Goal: Answer question/provide support: Share knowledge or assist other users

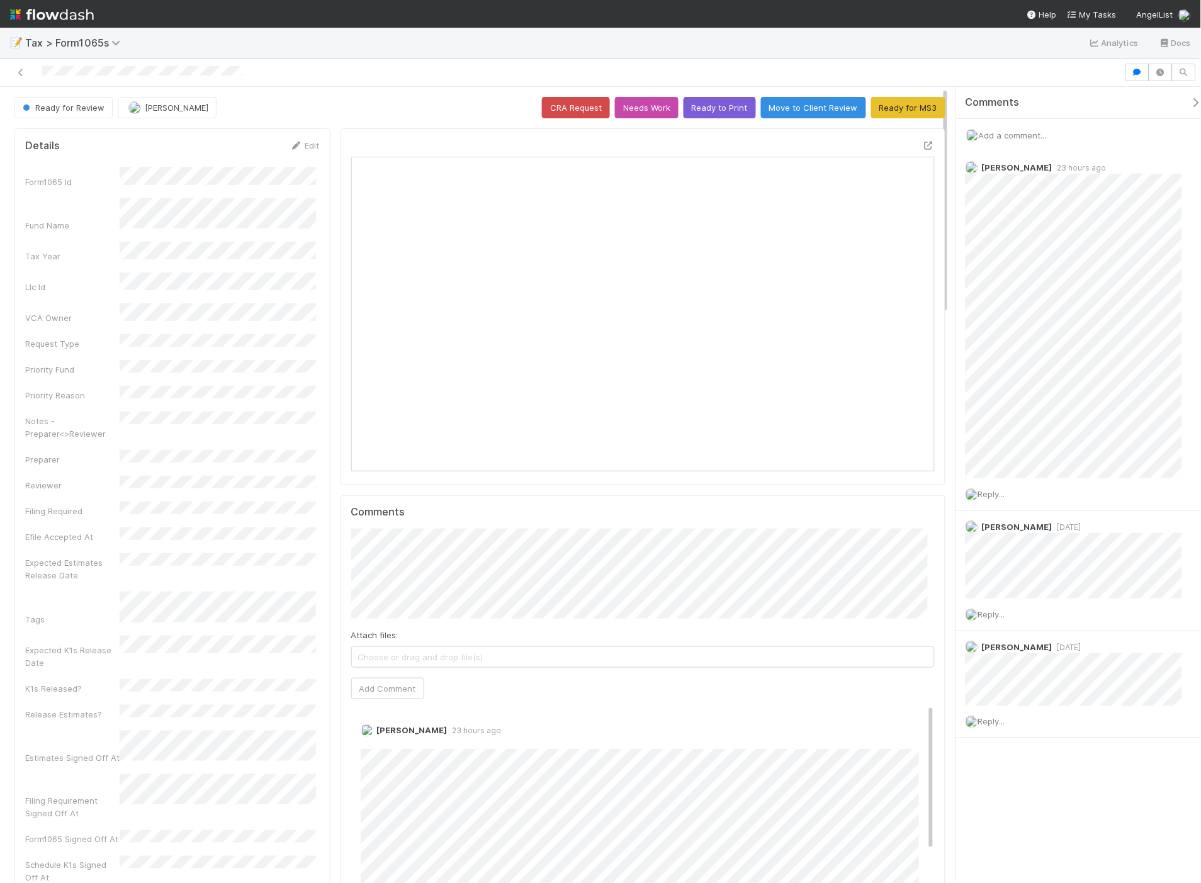
scroll to position [246, 567]
click at [1016, 130] on span "Add a comment..." at bounding box center [1013, 135] width 68 height 10
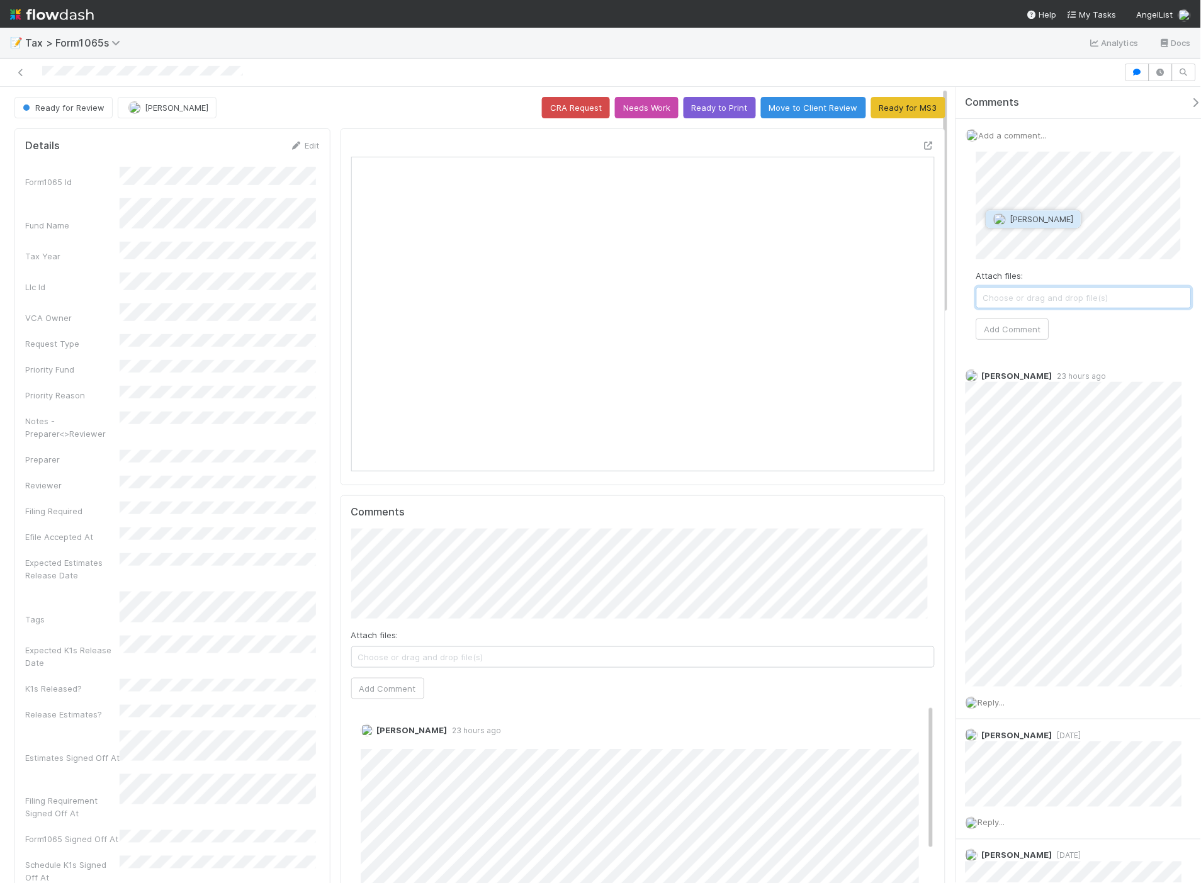
click at [1037, 222] on span "[PERSON_NAME]" at bounding box center [1043, 219] width 64 height 10
click at [1037, 222] on span "Amy Gregorius" at bounding box center [1043, 219] width 64 height 10
click at [1011, 326] on button "Add Comment" at bounding box center [1013, 329] width 73 height 21
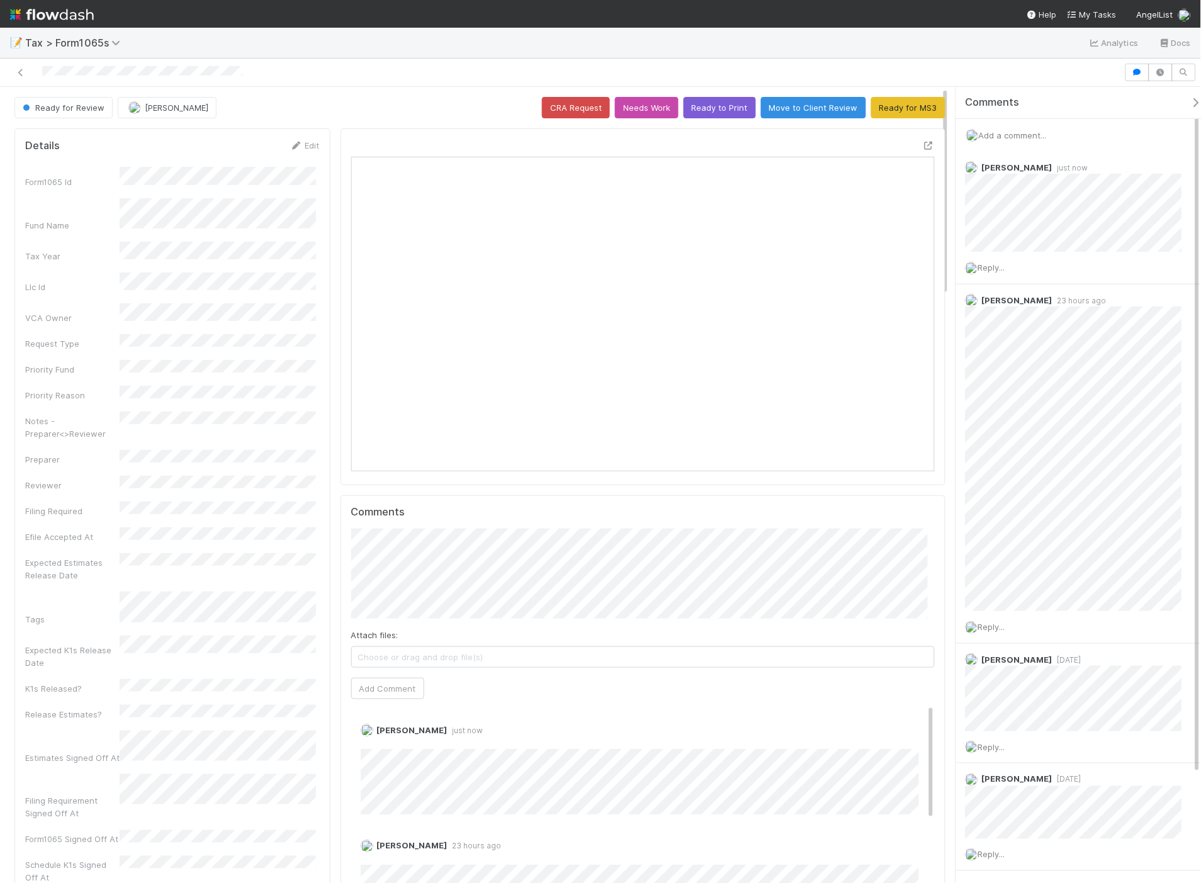
click at [1038, 127] on div "Add a comment..." at bounding box center [1084, 135] width 256 height 33
click at [1038, 135] on span "Add a comment..." at bounding box center [1013, 135] width 68 height 10
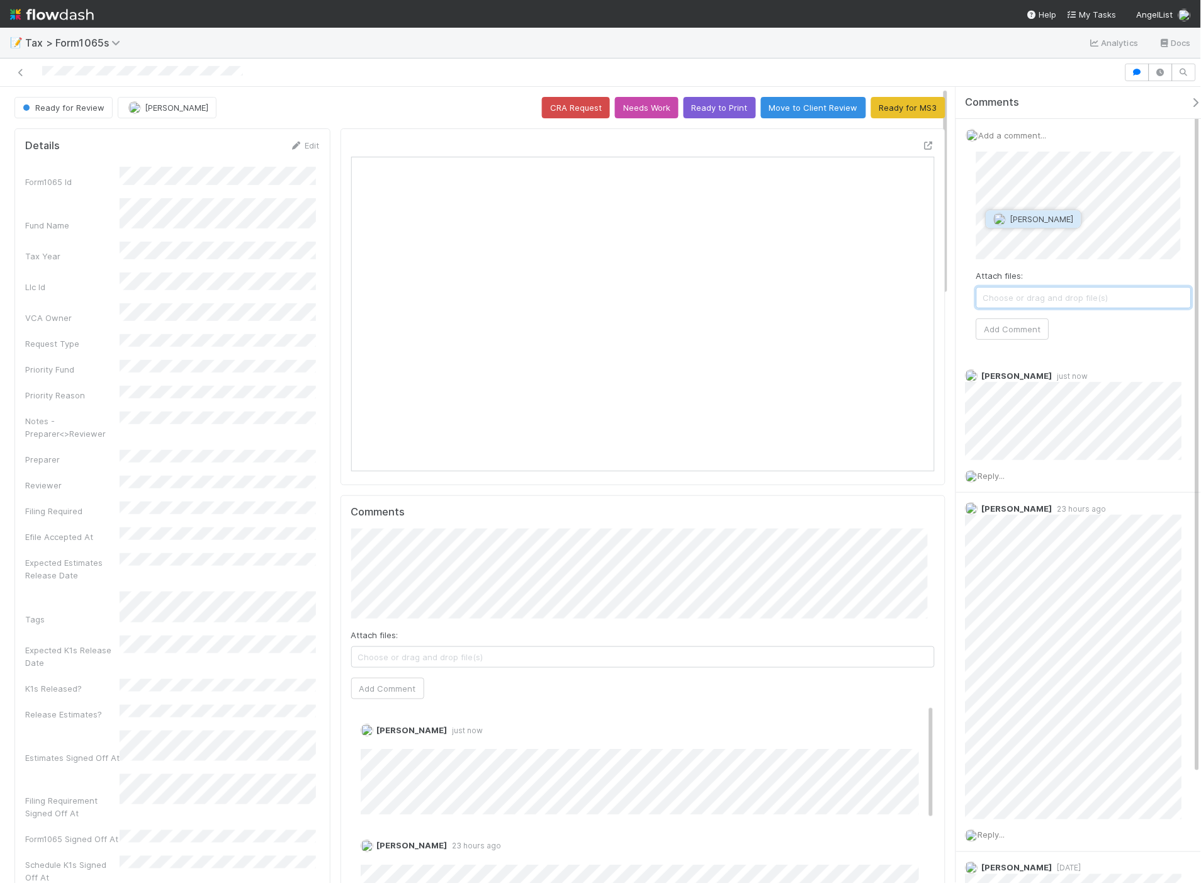
click at [1047, 223] on span "Blake Hall" at bounding box center [1043, 219] width 64 height 10
click at [1035, 336] on button "Add Comment" at bounding box center [1013, 329] width 73 height 21
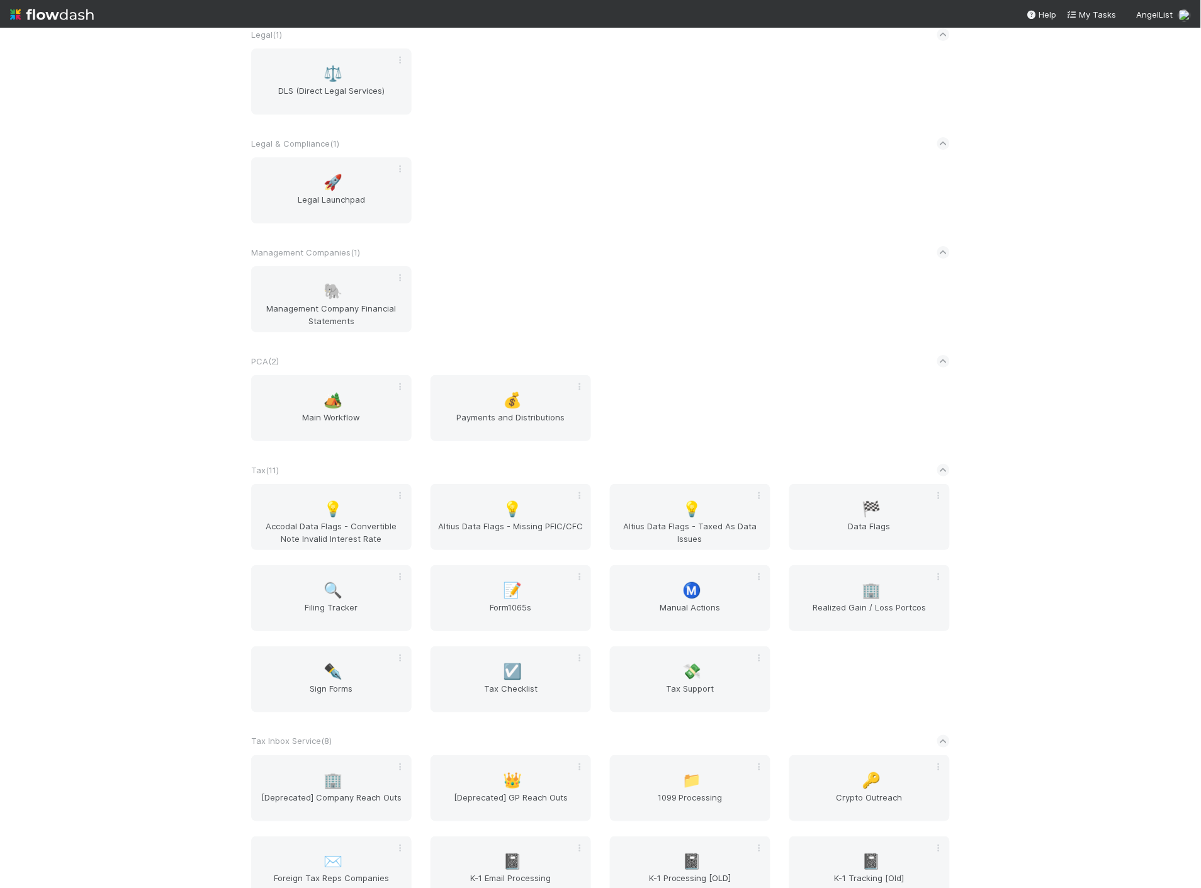
scroll to position [1189, 0]
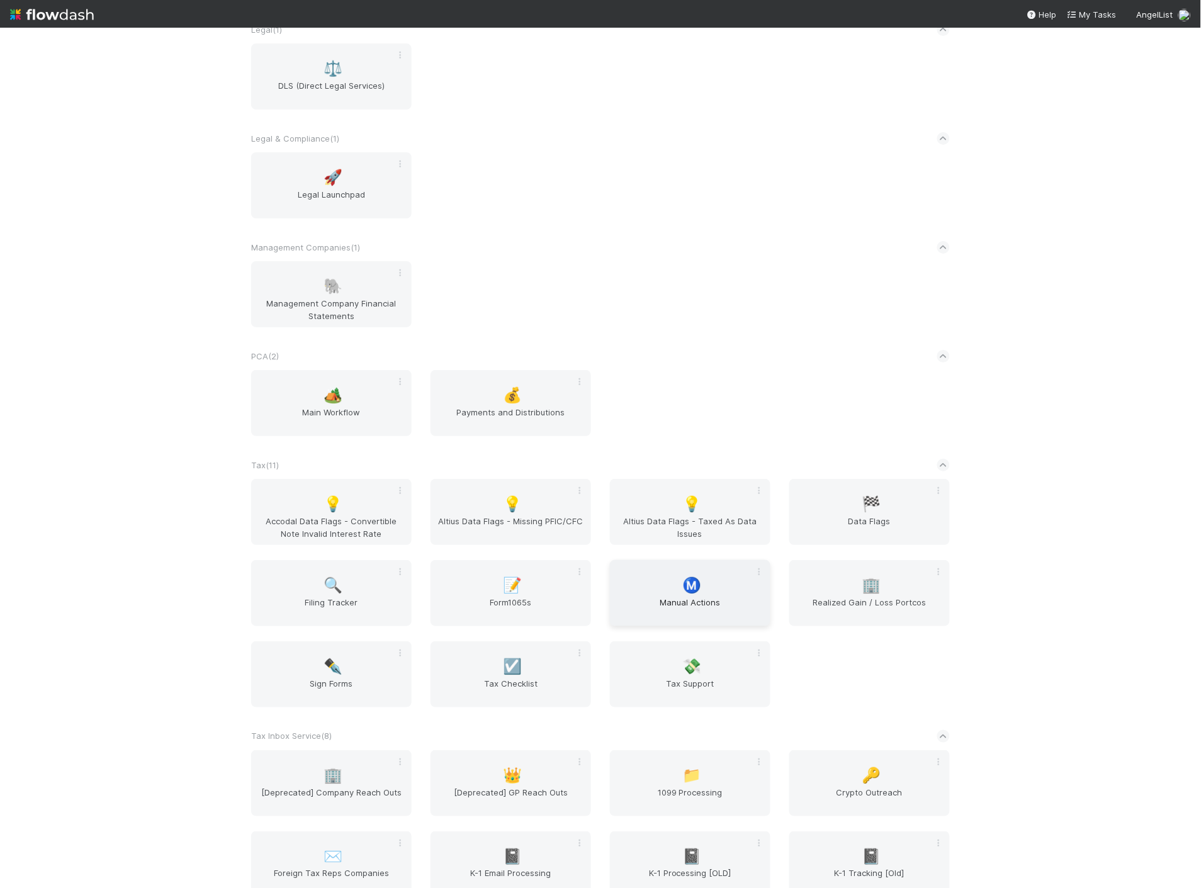
click at [713, 584] on div "Ⓜ️ Manual Actions" at bounding box center [690, 593] width 161 height 66
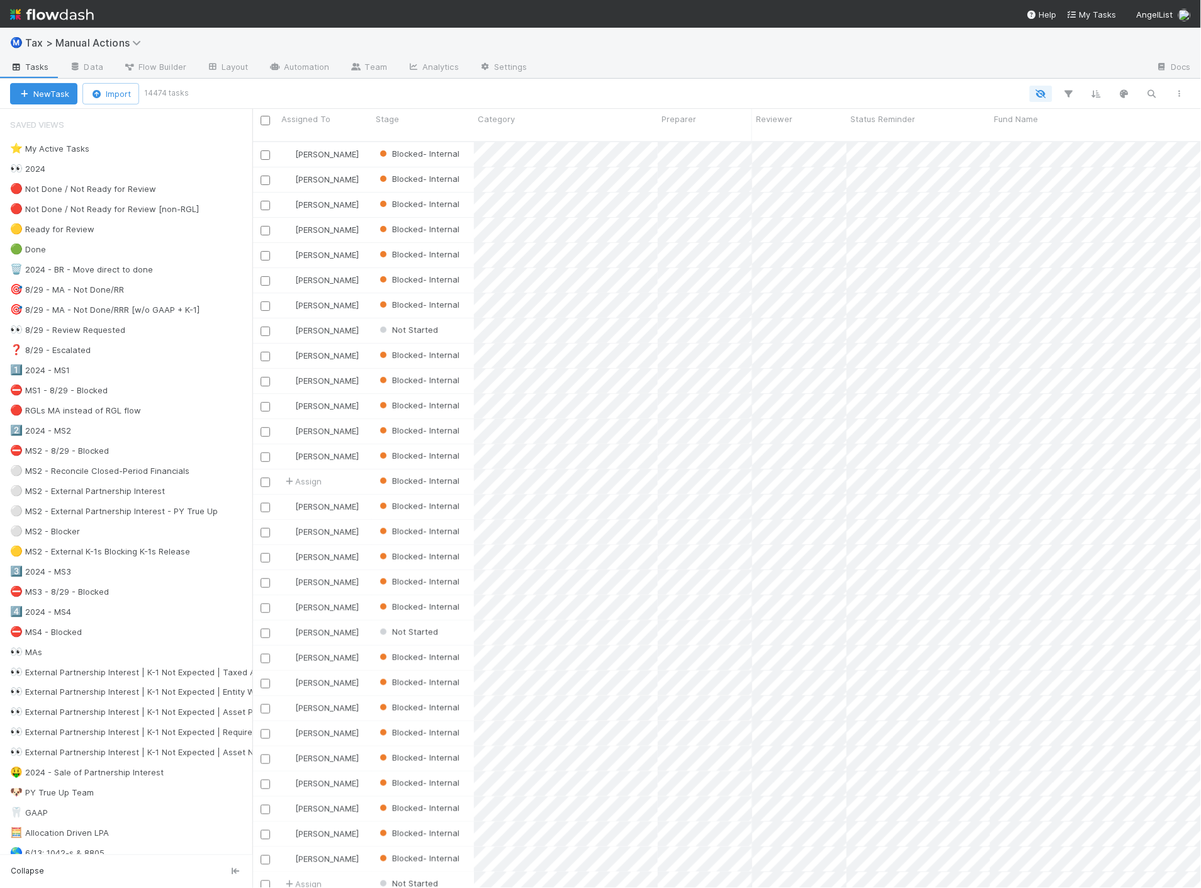
scroll to position [747, 939]
click at [131, 494] on div "⚪ MS2 - External Partnership Interest" at bounding box center [87, 492] width 155 height 16
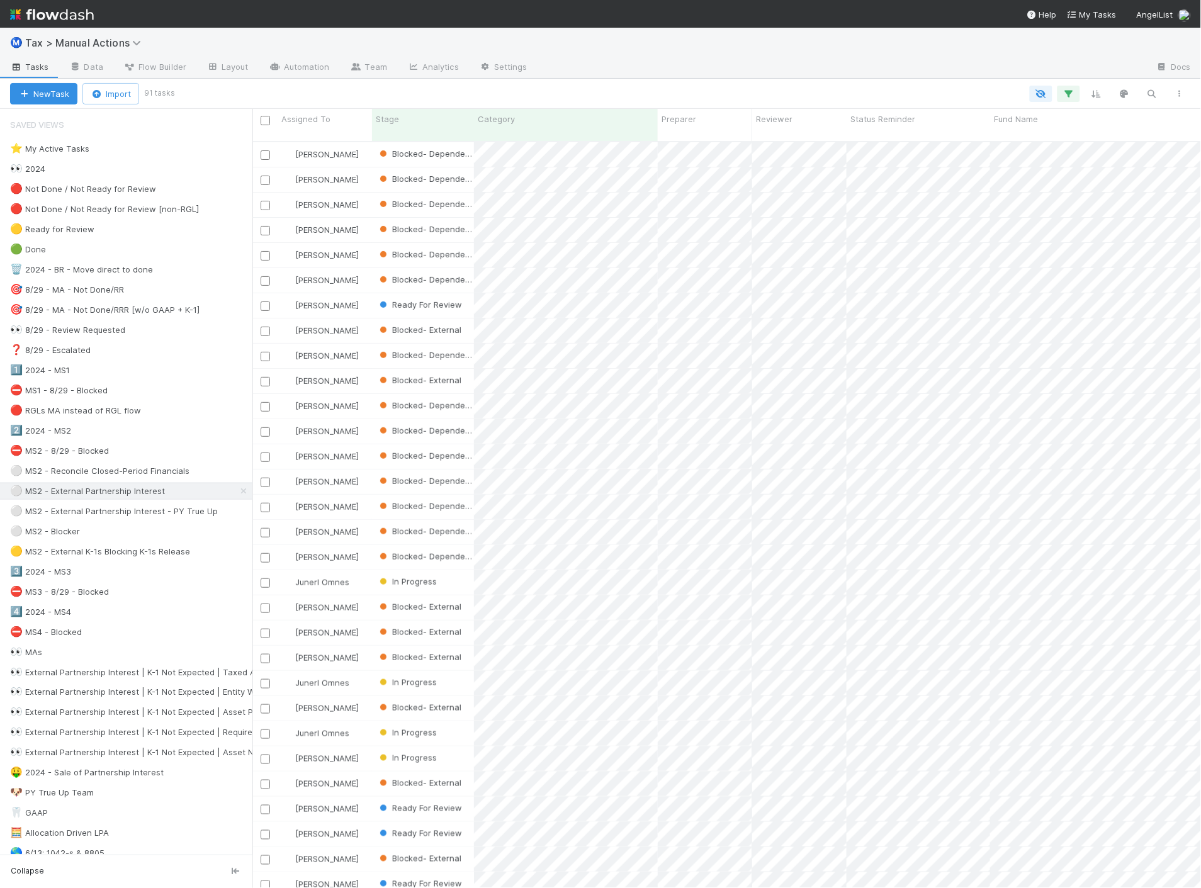
scroll to position [747, 939]
click at [900, 76] on div at bounding box center [842, 68] width 609 height 20
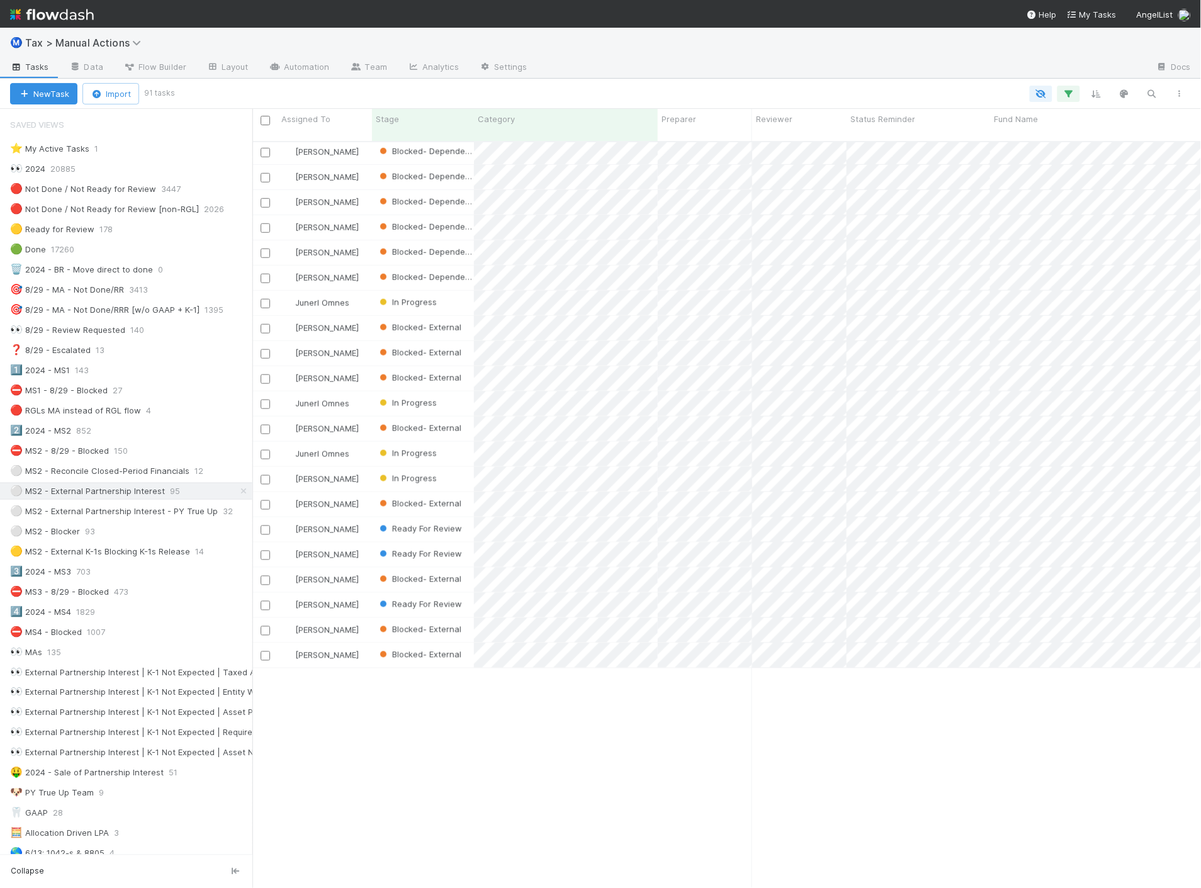
scroll to position [0, 0]
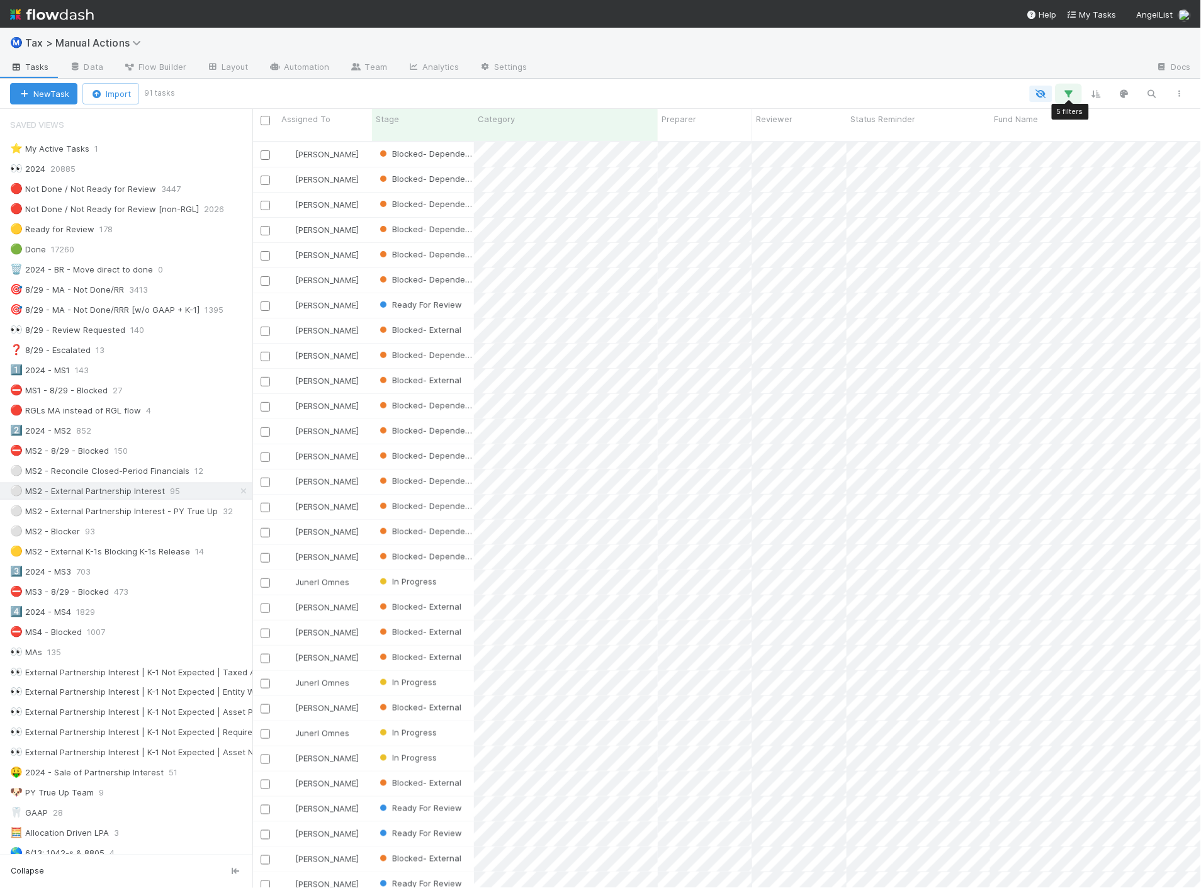
click at [1067, 98] on icon "button" at bounding box center [1069, 93] width 13 height 11
click at [710, 283] on link "And.." at bounding box center [715, 284] width 40 height 18
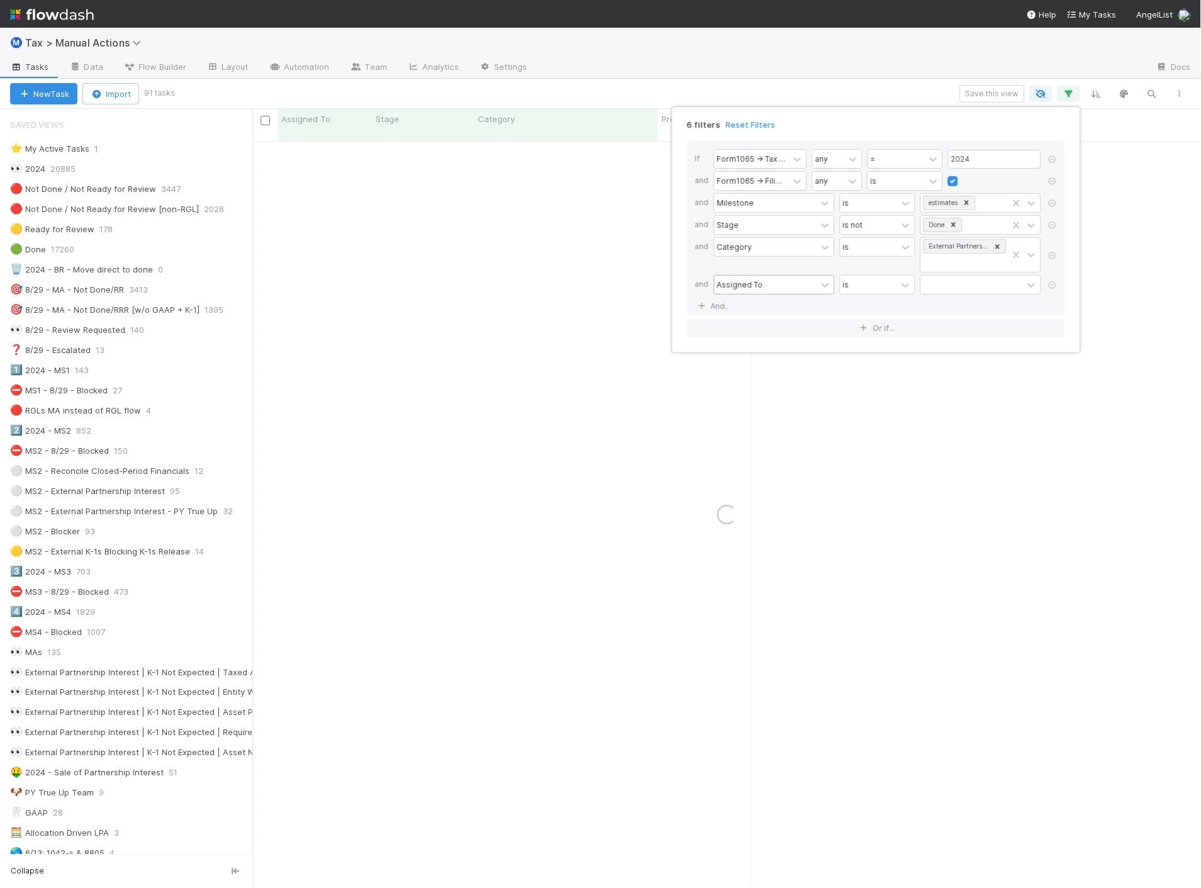
click at [768, 290] on div "Assigned To" at bounding box center [766, 285] width 102 height 18
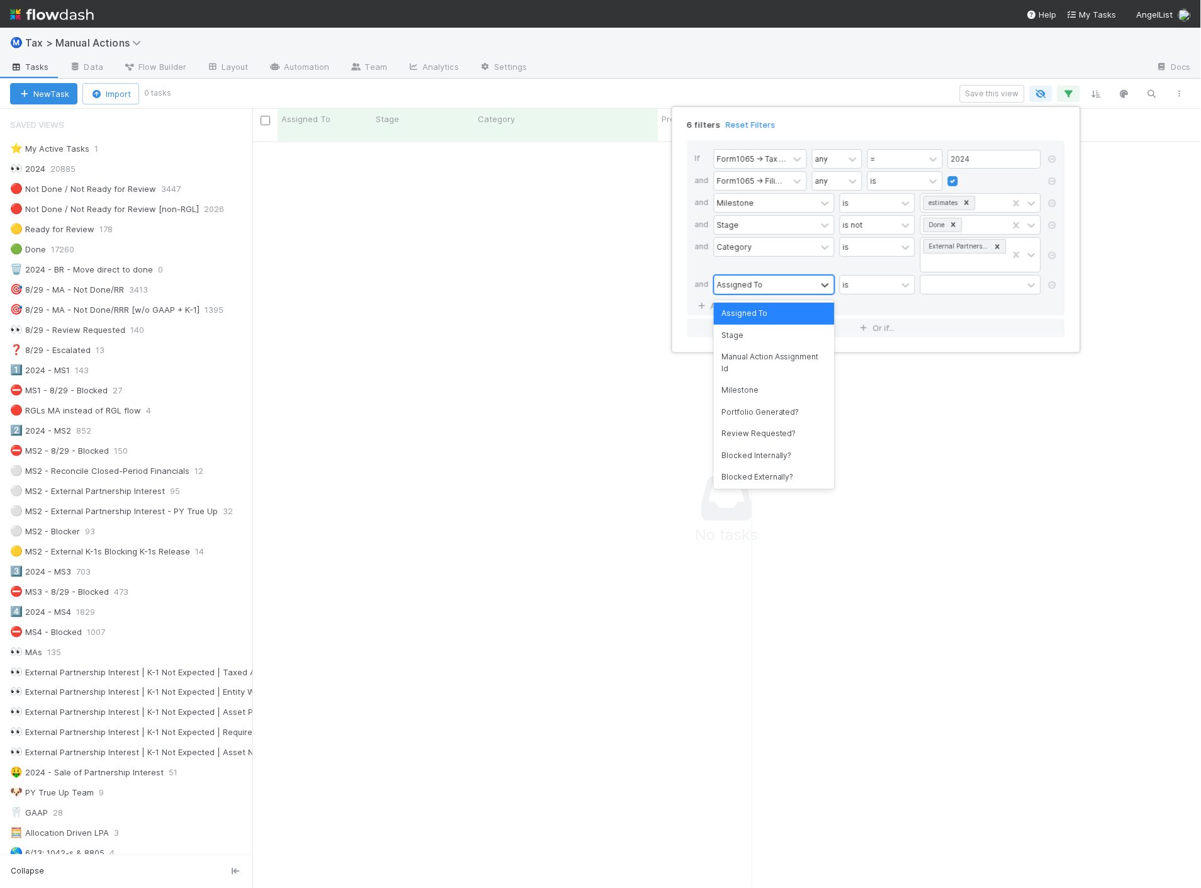
scroll to position [737, 928]
type input "cate"
click at [768, 313] on div "Category" at bounding box center [774, 313] width 121 height 21
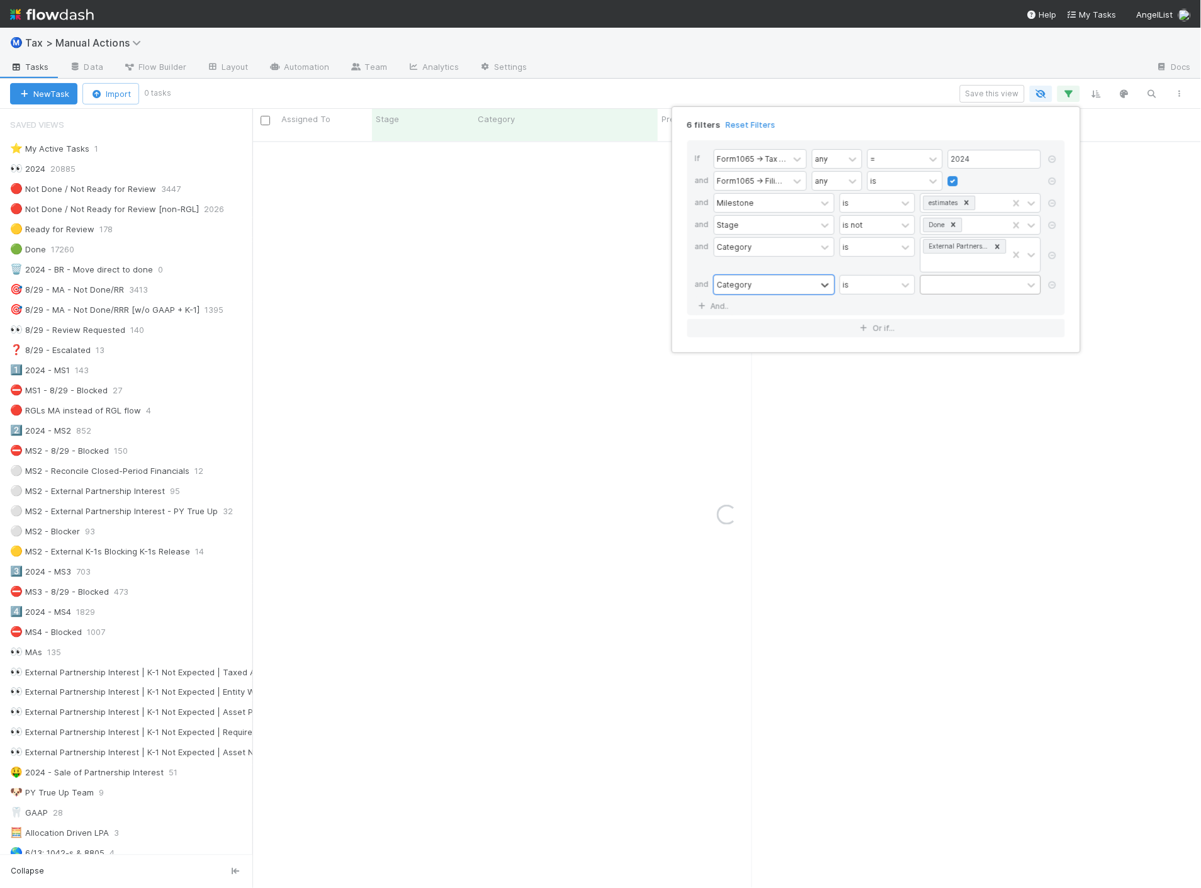
click at [980, 292] on div at bounding box center [972, 285] width 102 height 18
type input "read"
click at [790, 297] on div "Category is option fund_is_not_ready_for_bulk_analysis_or_resolution focused, 3…" at bounding box center [880, 286] width 332 height 22
click at [789, 292] on div "Category" at bounding box center [766, 285] width 102 height 18
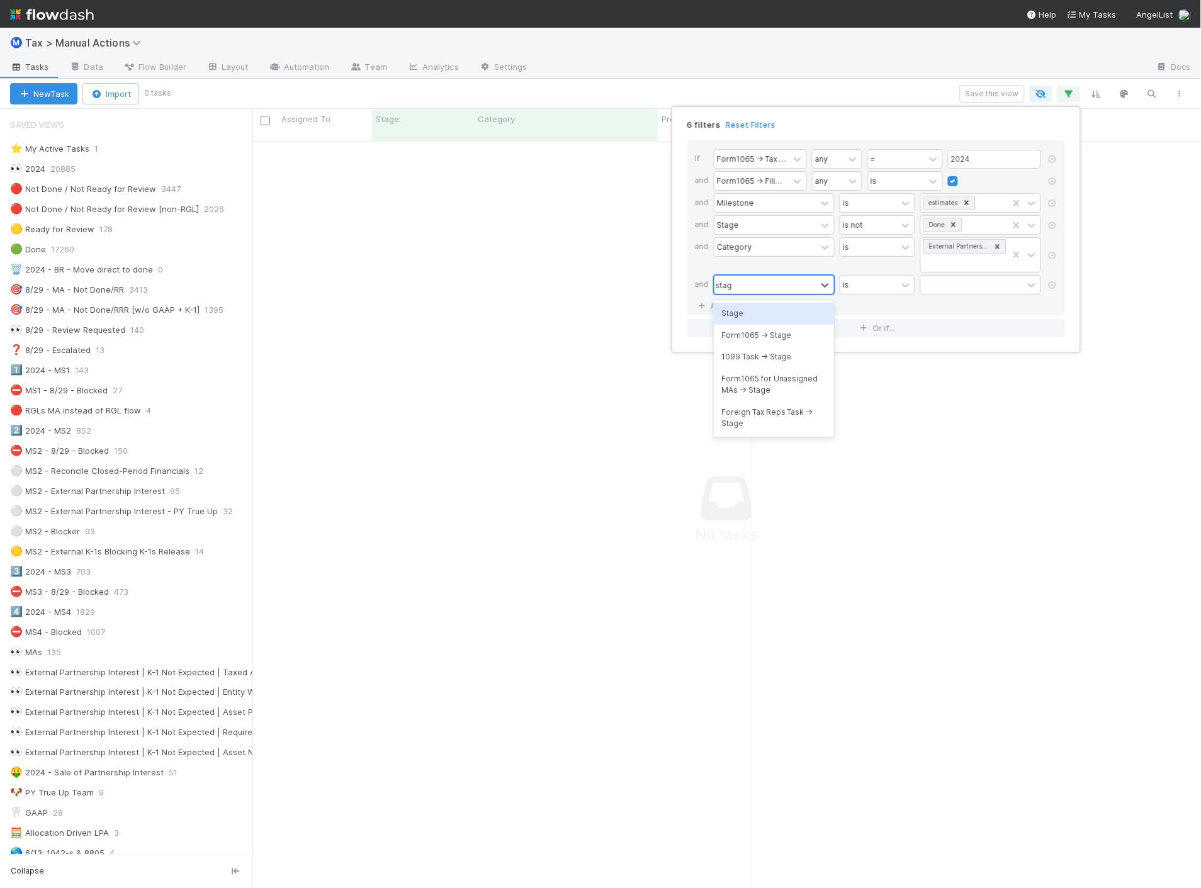
type input "stage"
click at [778, 326] on div "Form1065 -> Stage" at bounding box center [774, 335] width 121 height 21
click at [777, 287] on div "Form1065 -> Stage" at bounding box center [751, 284] width 69 height 11
type input "stage"
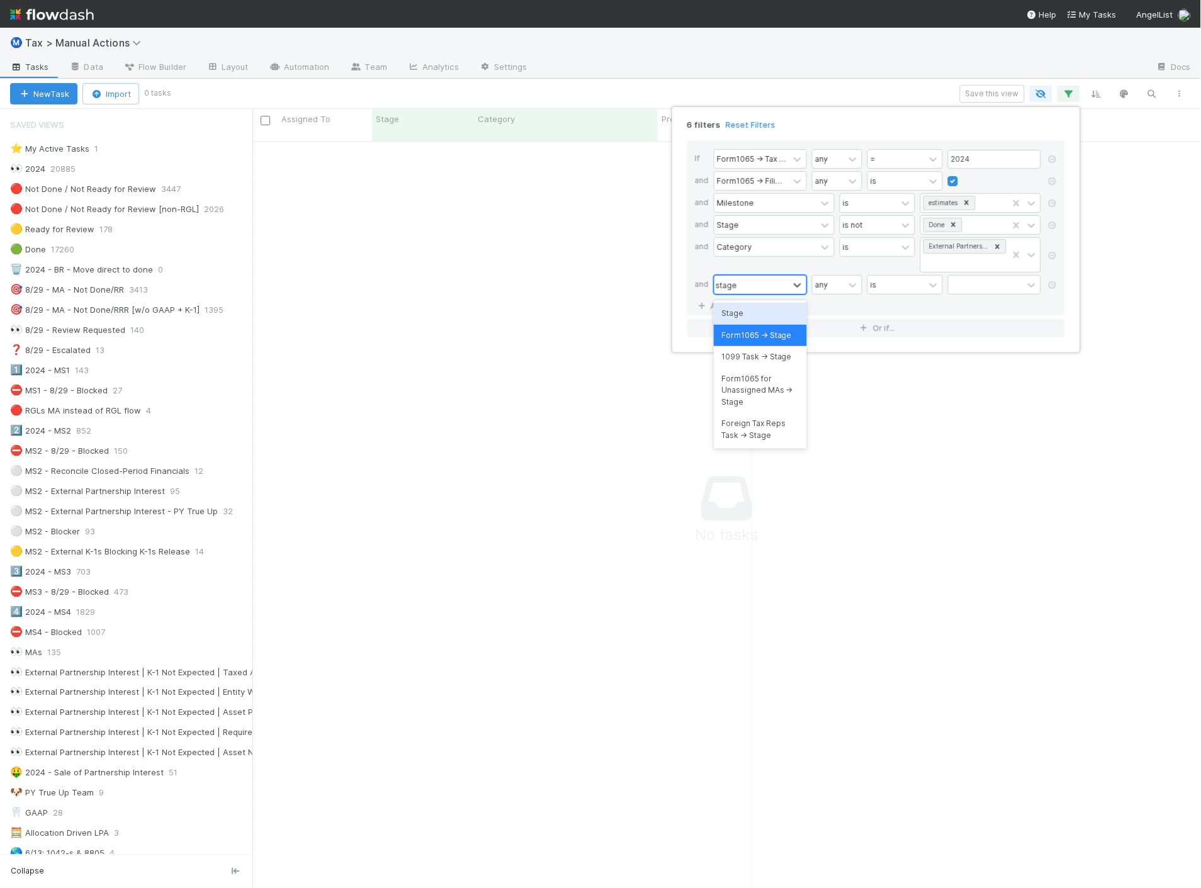
click at [771, 317] on div "Stage" at bounding box center [760, 313] width 93 height 21
click at [992, 291] on div at bounding box center [972, 285] width 102 height 18
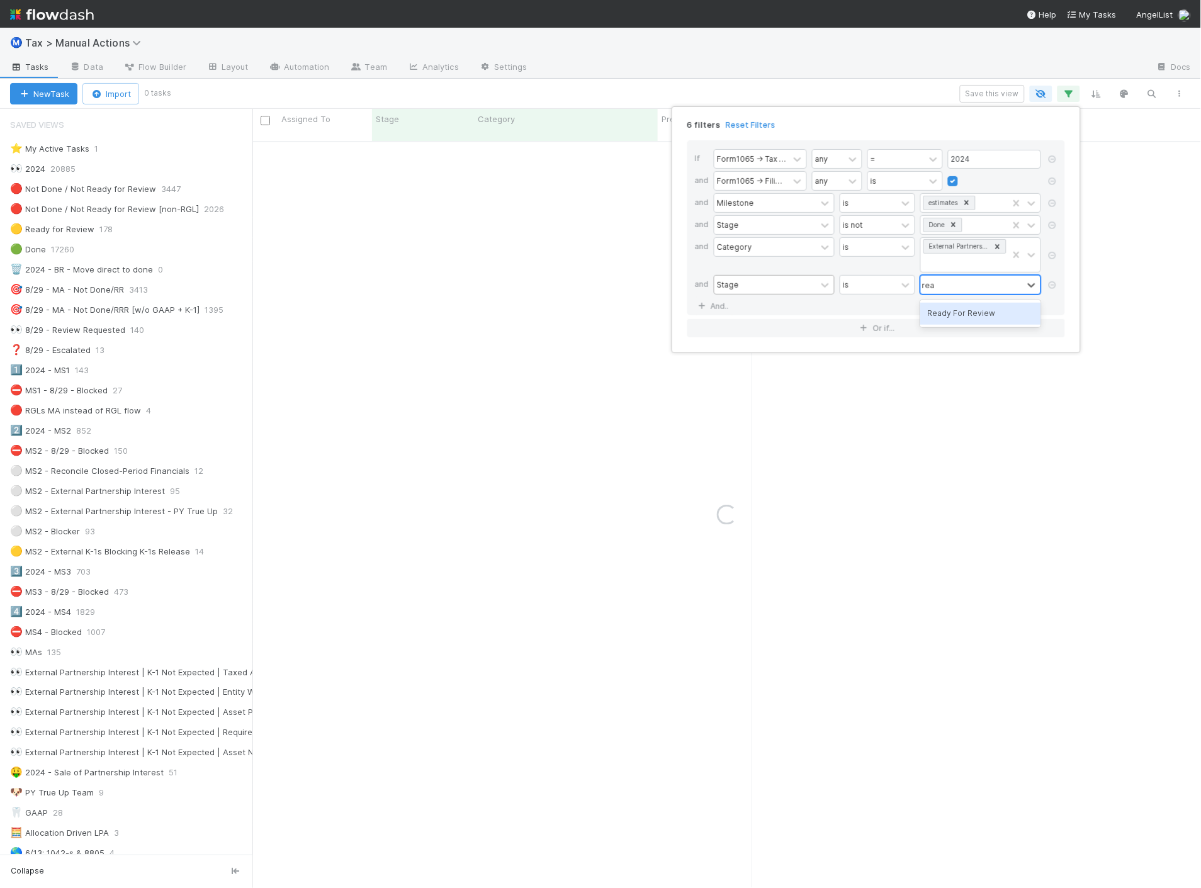
type input "read"
click at [973, 311] on div "Ready For Review" at bounding box center [981, 313] width 121 height 21
click at [891, 65] on div "6 filters Reset Filters If Form1065 -> Tax Year any = 2024 and Form1065 -> Fili…" at bounding box center [600, 444] width 1201 height 888
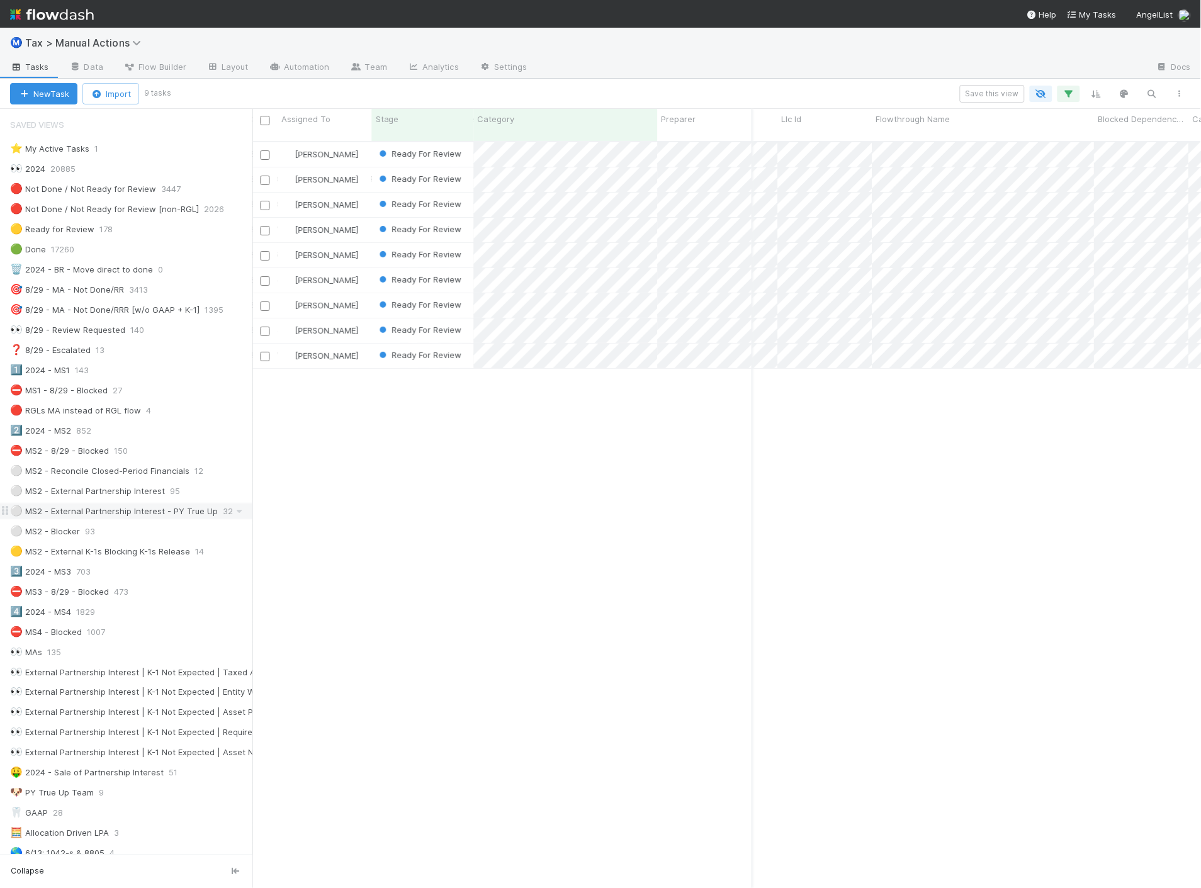
click at [175, 518] on div "⚪ MS2 - External Partnership Interest - PY True Up" at bounding box center [114, 512] width 208 height 16
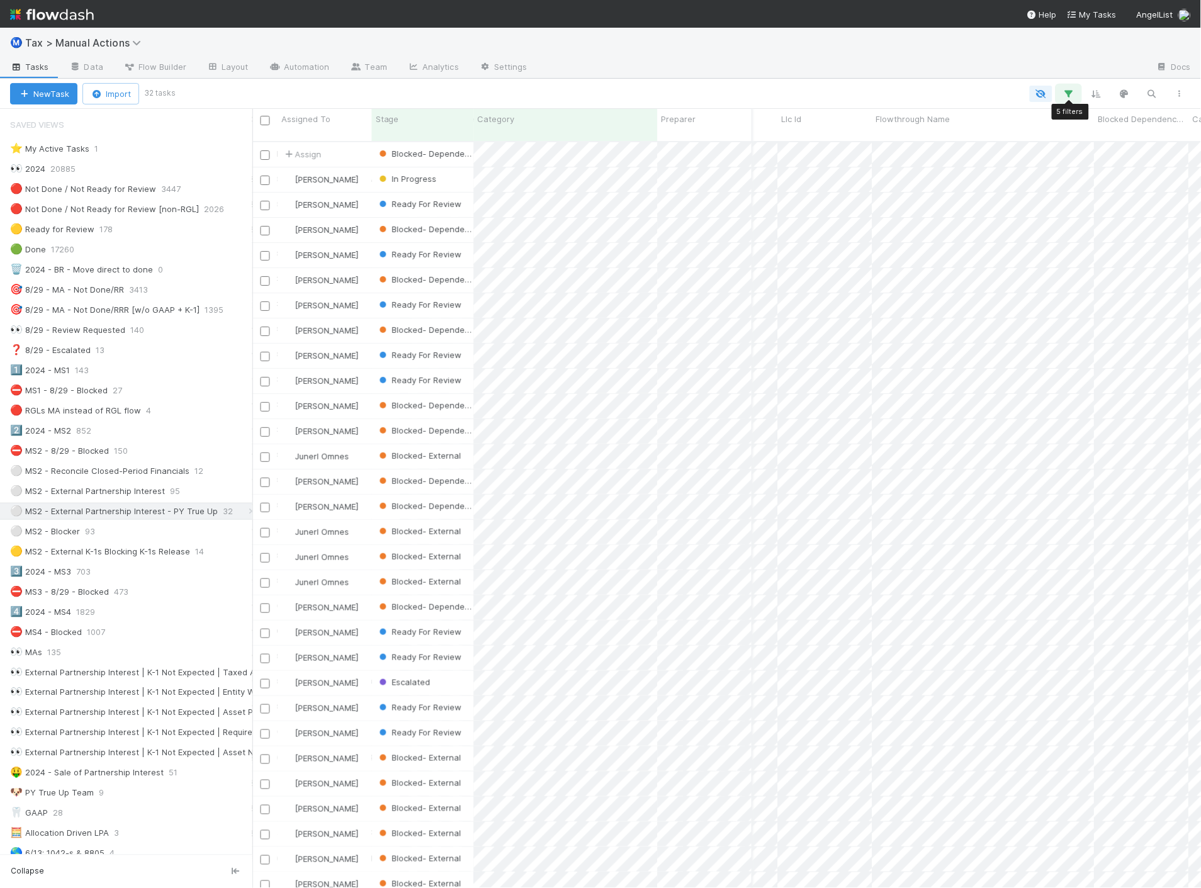
click at [1074, 99] on button "button" at bounding box center [1069, 94] width 23 height 16
click at [712, 278] on link "And.." at bounding box center [715, 284] width 40 height 18
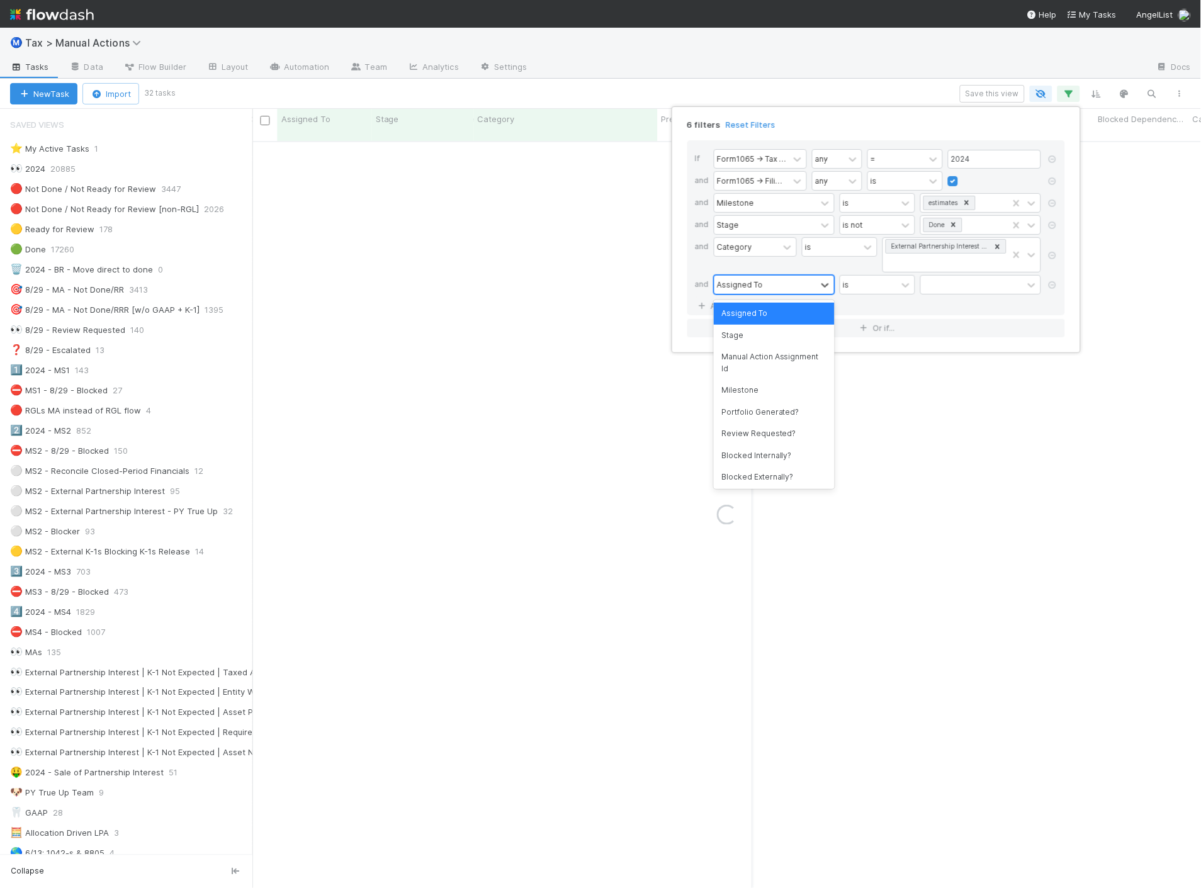
click at [785, 286] on div "Assigned To" at bounding box center [766, 285] width 102 height 18
type input "stage"
click at [773, 315] on div "Stage" at bounding box center [774, 313] width 121 height 21
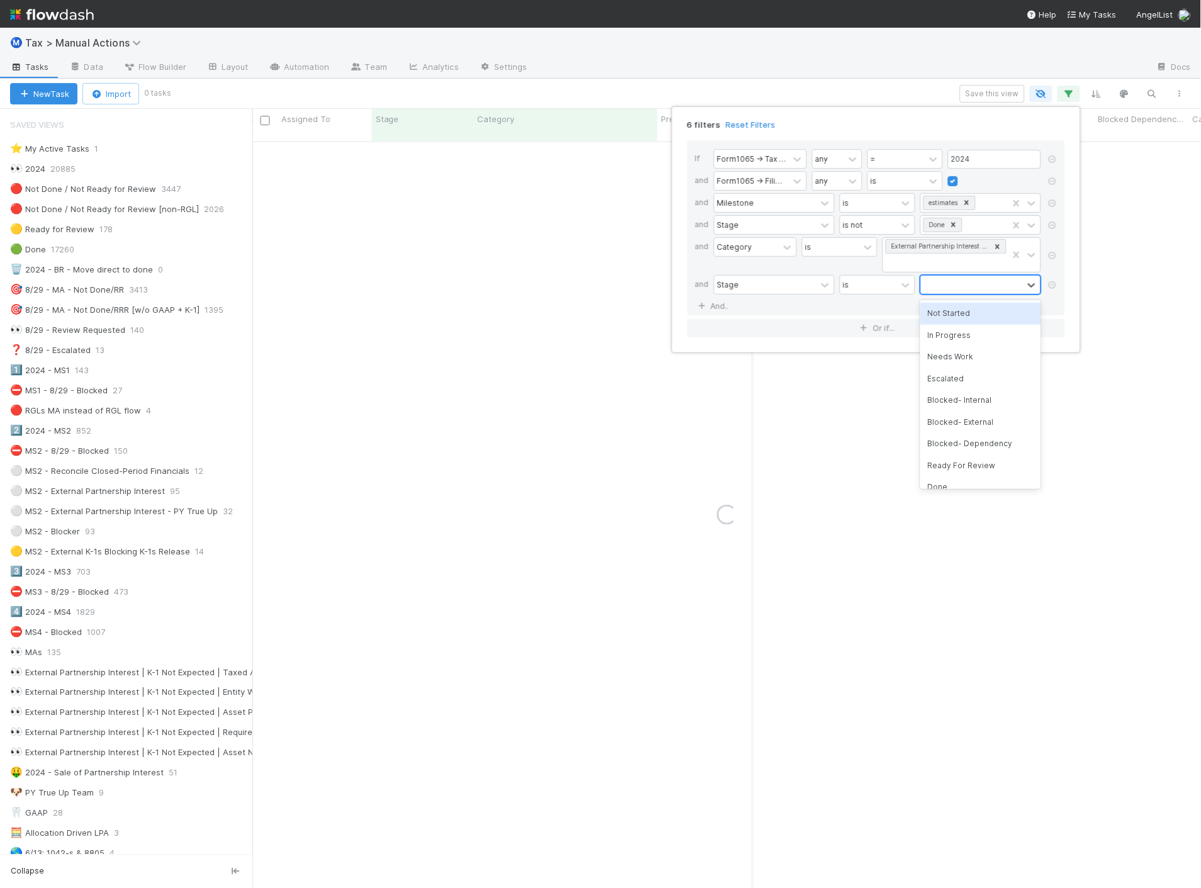
click at [955, 282] on div at bounding box center [972, 285] width 102 height 18
type input "read"
click at [958, 310] on div "Ready For Review" at bounding box center [981, 313] width 121 height 21
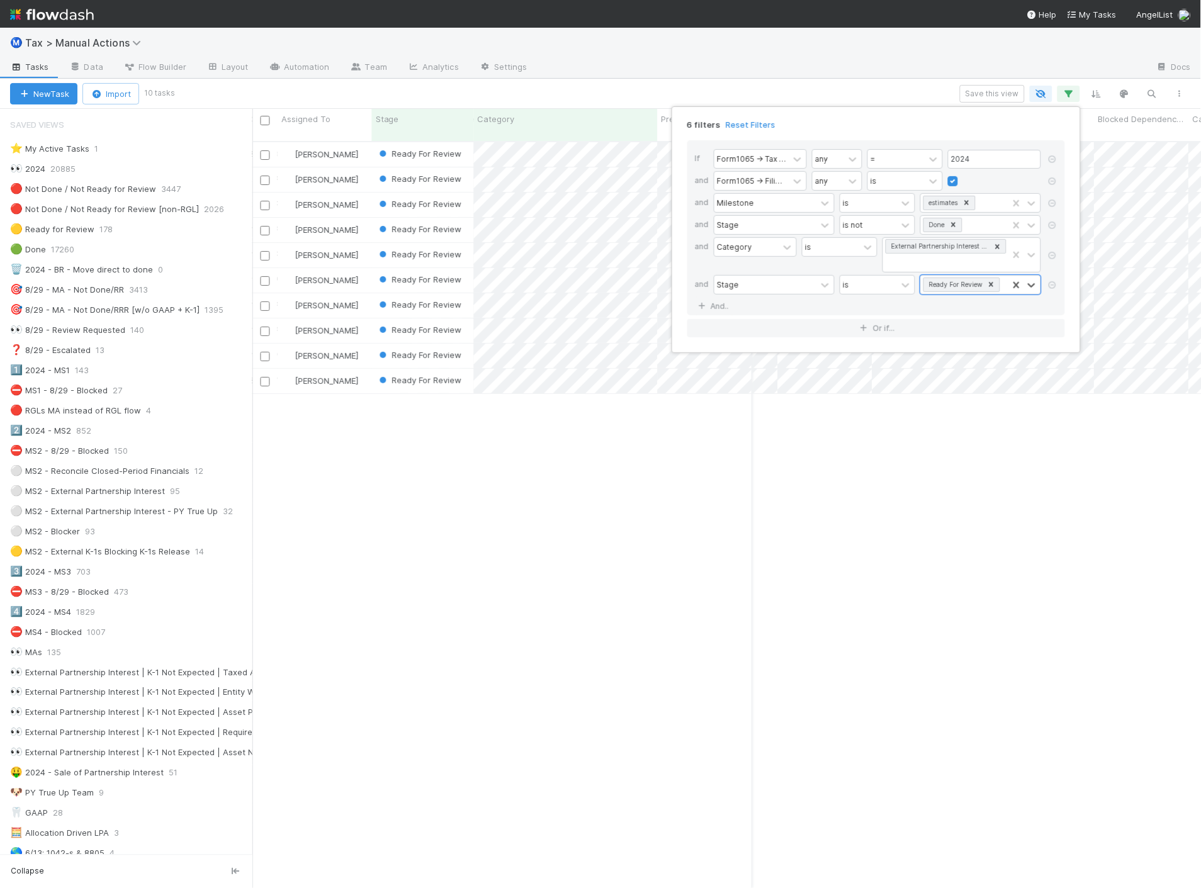
click at [830, 72] on div "6 filters Reset Filters If Form1065 -> Tax Year any = 2024 and Form1065 -> Fili…" at bounding box center [600, 444] width 1201 height 888
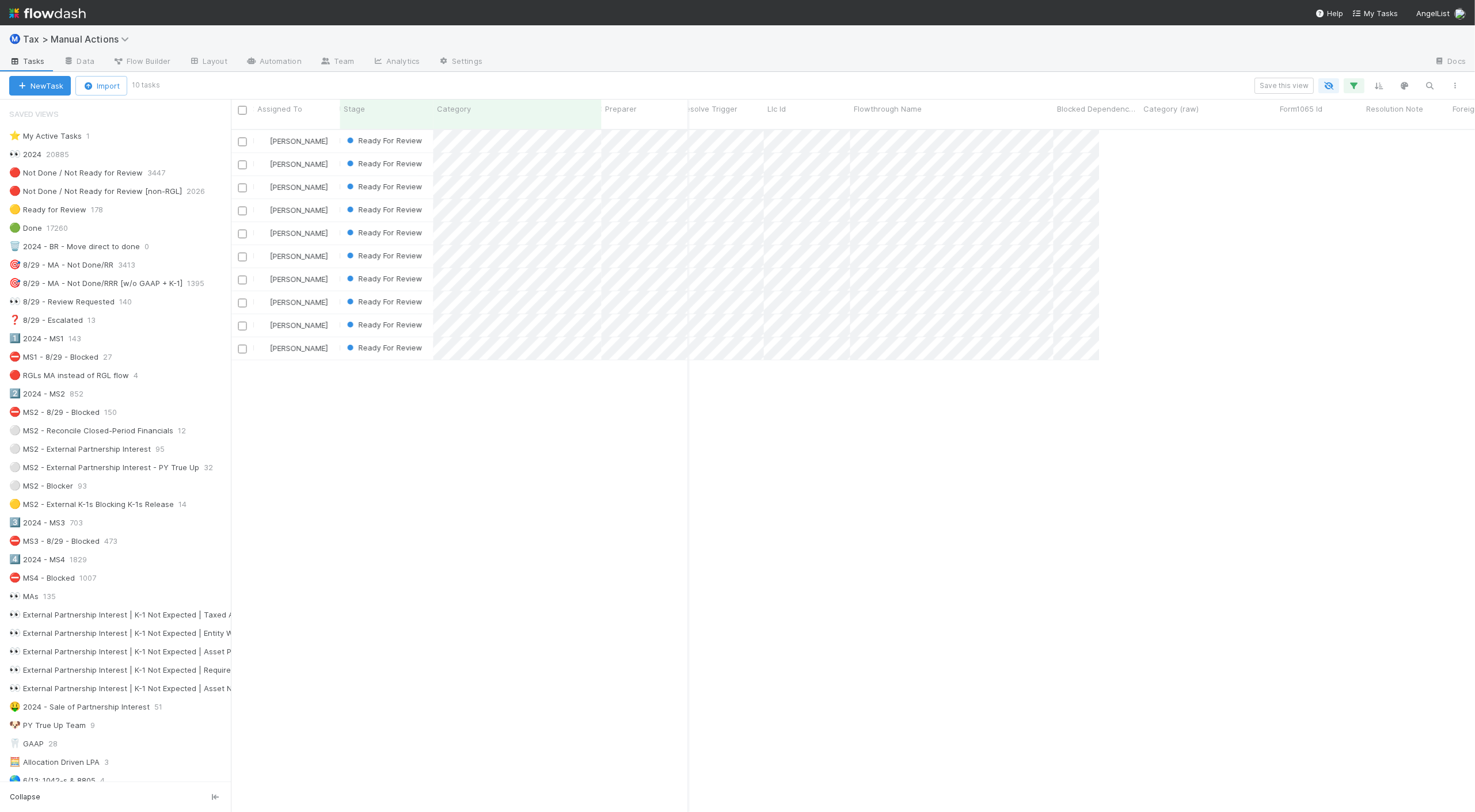
scroll to position [683, 1235]
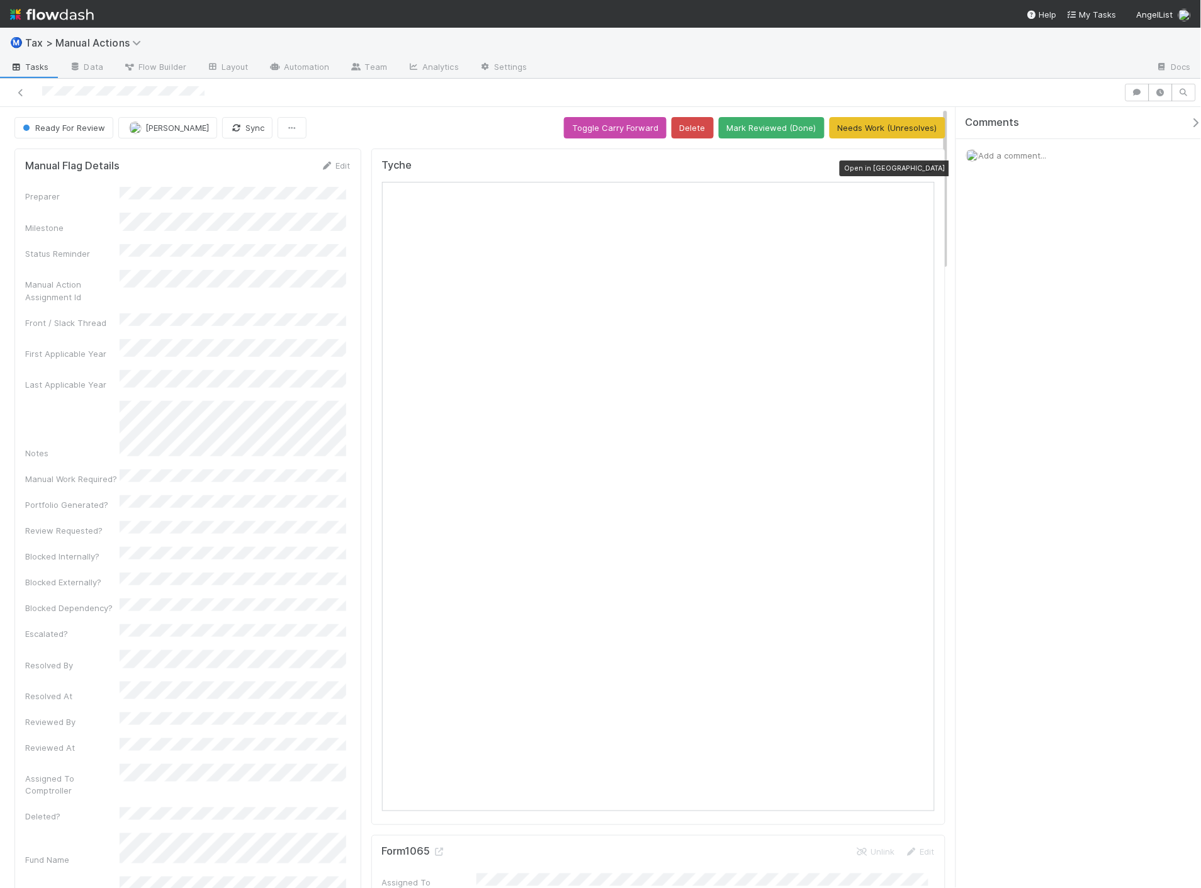
click at [922, 171] on icon at bounding box center [928, 168] width 13 height 8
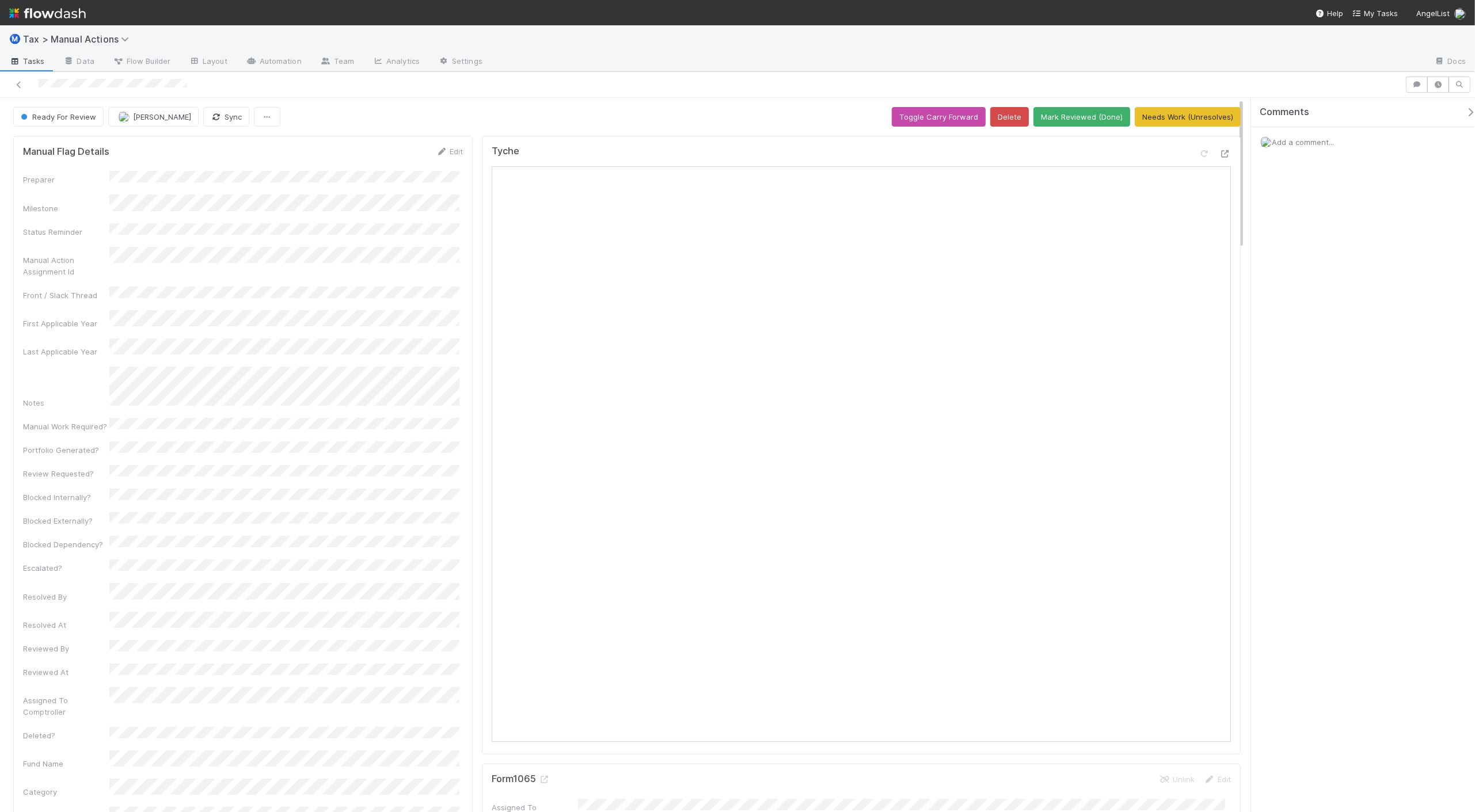
click at [1098, 139] on span "Add a comment..." at bounding box center [1303, 142] width 62 height 9
click at [1098, 223] on button "[PERSON_NAME]" at bounding box center [1321, 219] width 87 height 16
click at [1098, 324] on button "Add Comment" at bounding box center [1302, 319] width 67 height 19
click at [1098, 478] on div "Comments Add a comment... Aana Farooqi just now Reply..." at bounding box center [1363, 454] width 224 height 714
click at [578, 92] on div at bounding box center [702, 85] width 1395 height 16
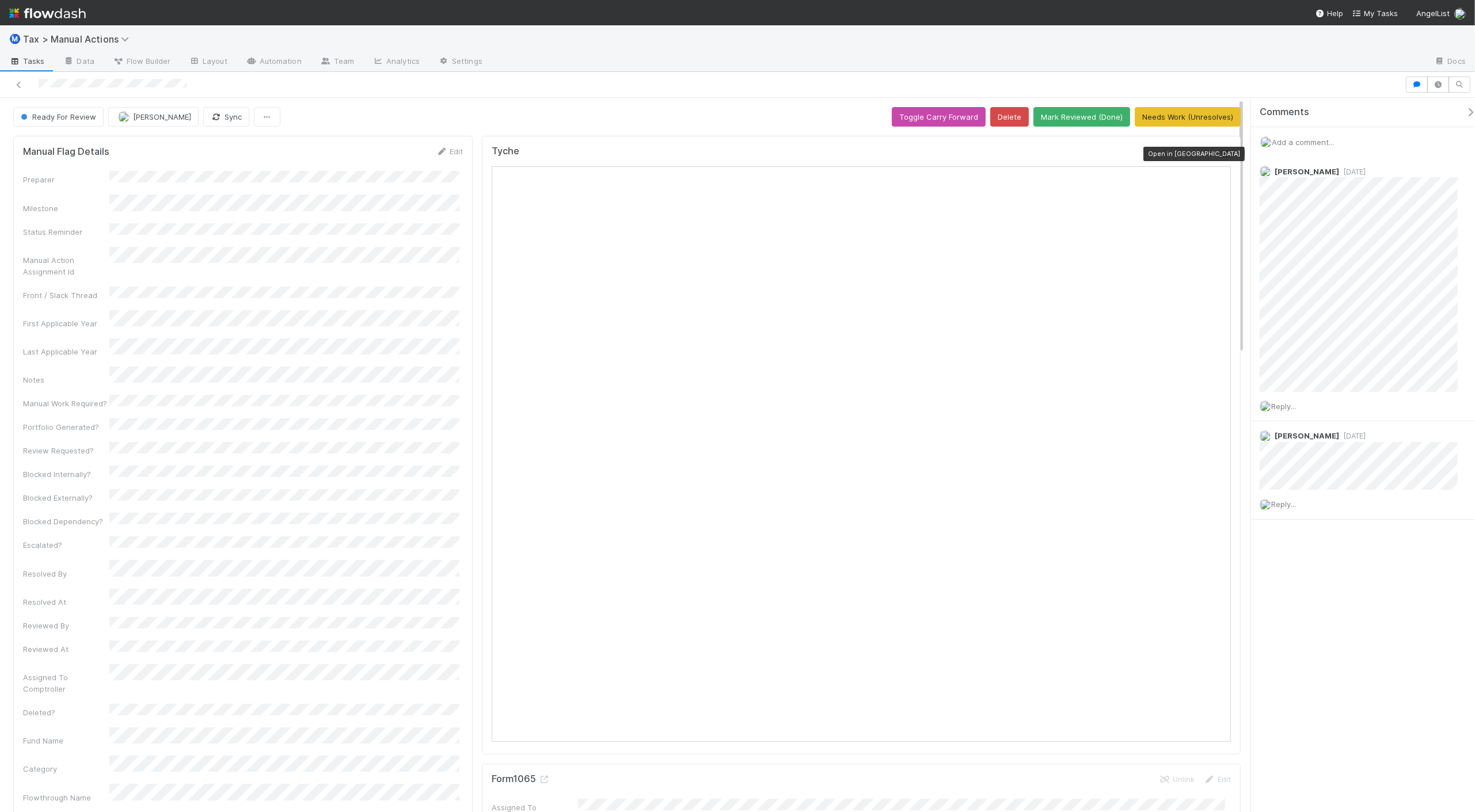
click at [1220, 153] on icon at bounding box center [1225, 154] width 12 height 7
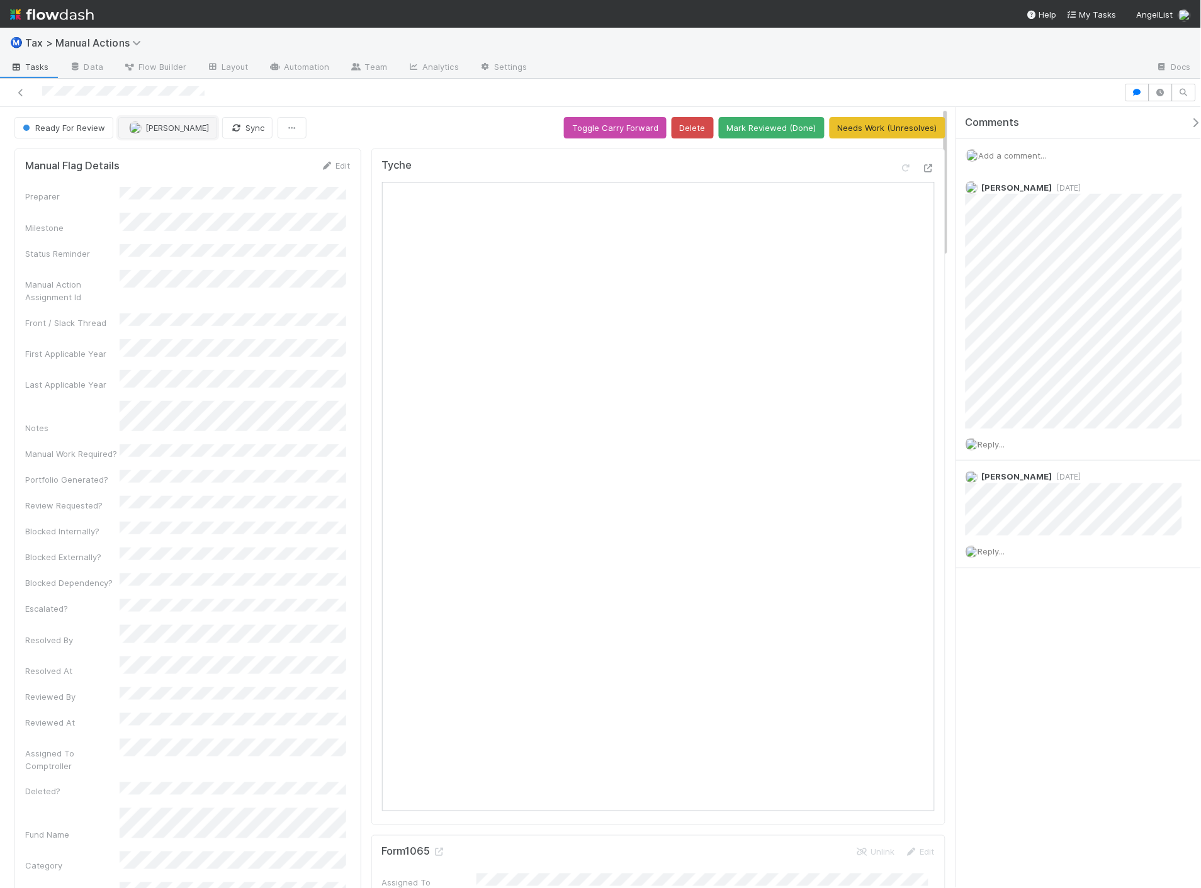
click at [153, 131] on span "[PERSON_NAME]" at bounding box center [177, 128] width 64 height 10
click at [154, 156] on span "Aana Farooqi you" at bounding box center [178, 160] width 82 height 10
click at [726, 127] on button "Mark Reviewed (Done)" at bounding box center [772, 127] width 106 height 21
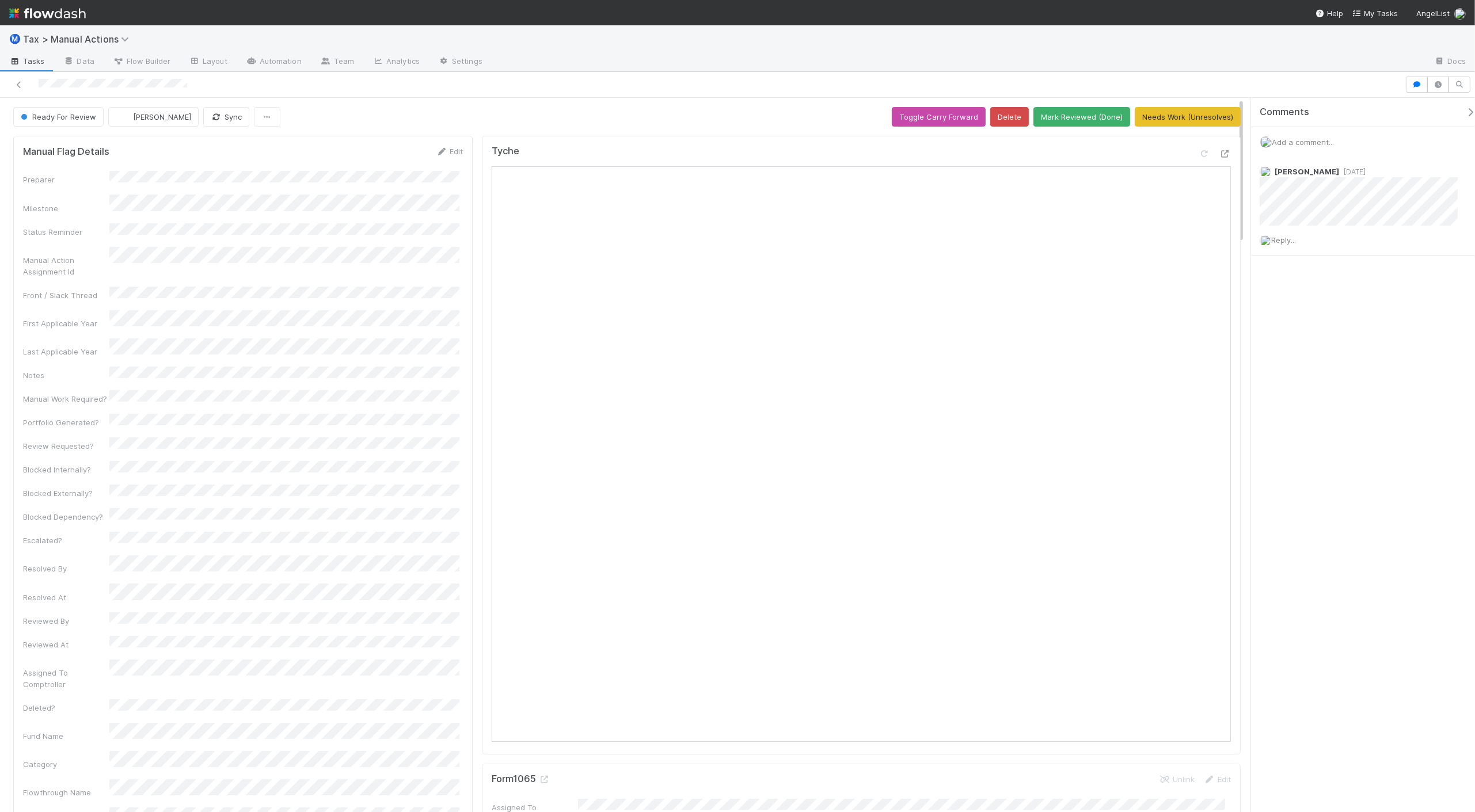
click at [1298, 137] on span "Add a comment..." at bounding box center [1303, 142] width 62 height 9
click at [1315, 331] on button "Add Comment" at bounding box center [1302, 326] width 67 height 19
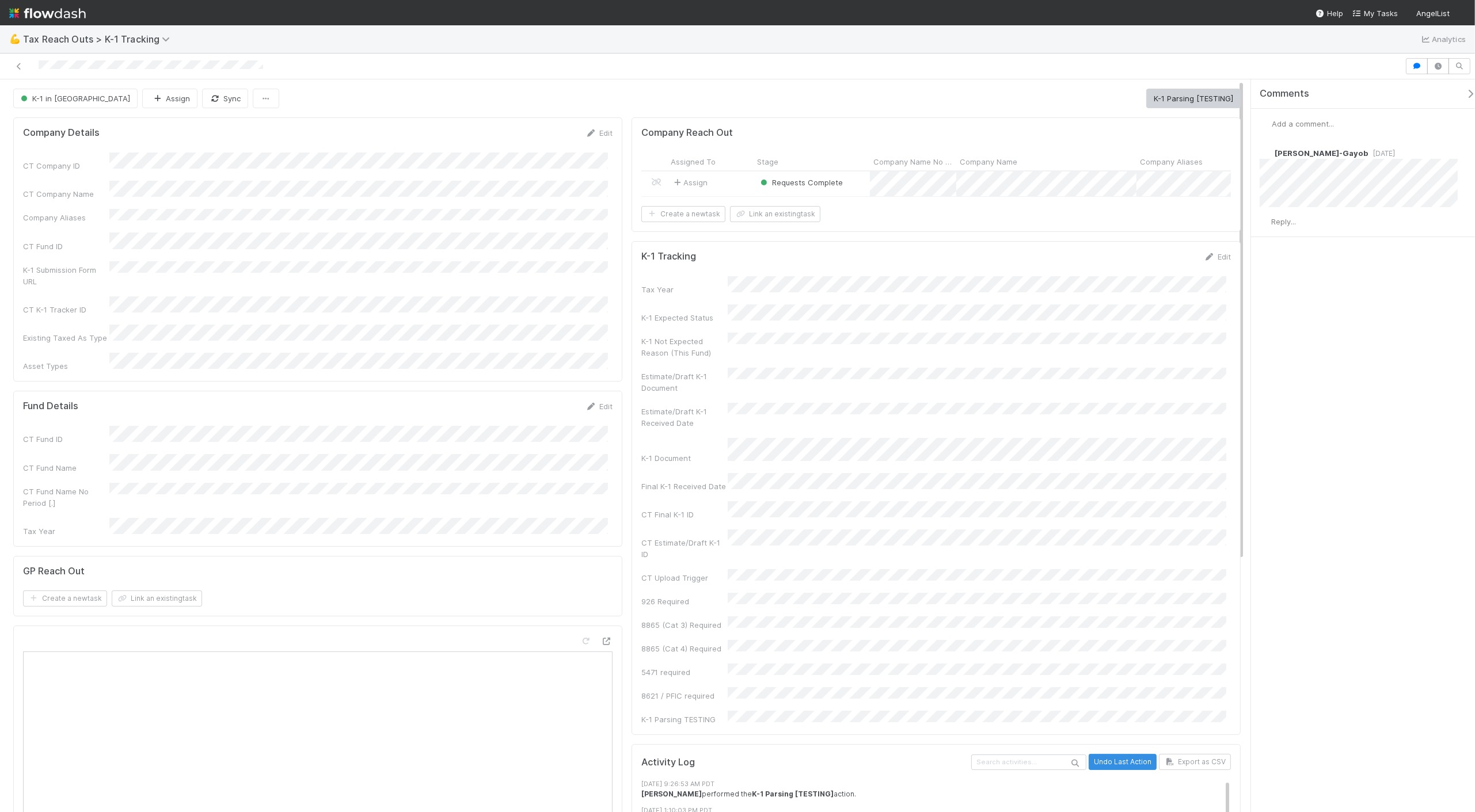
copy div
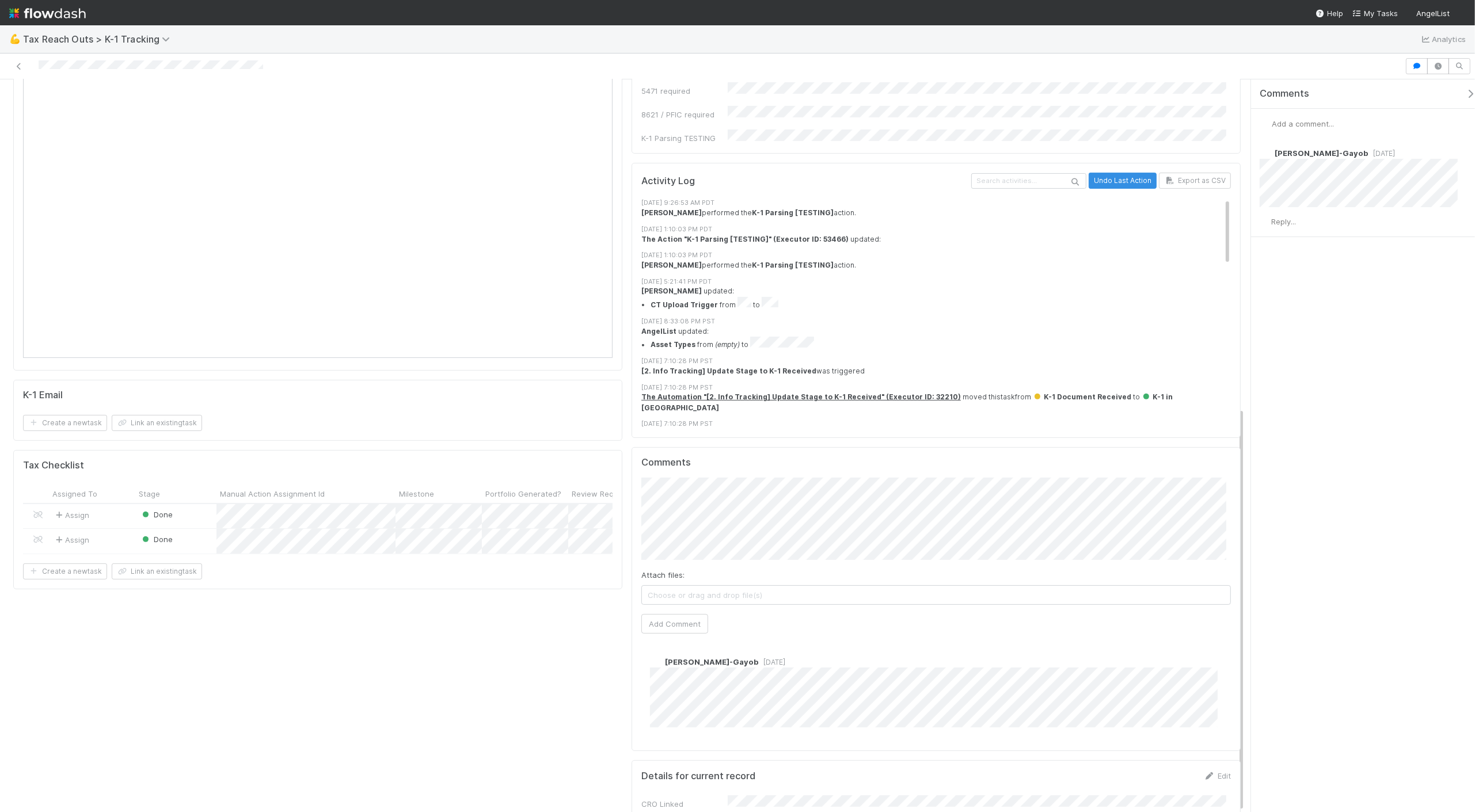
scroll to position [594, 0]
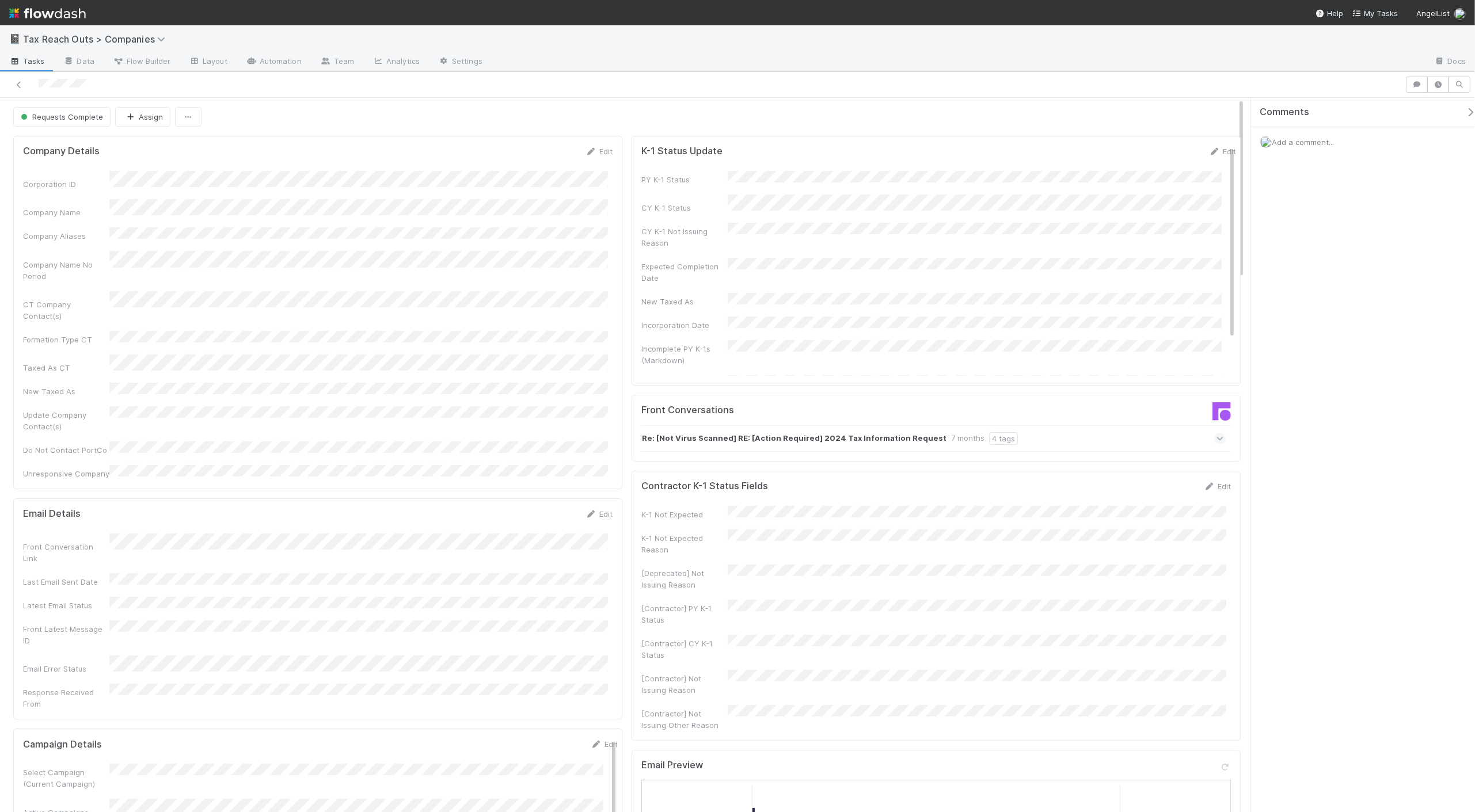
scroll to position [225, 574]
click at [1216, 436] on icon at bounding box center [1220, 439] width 7 height 12
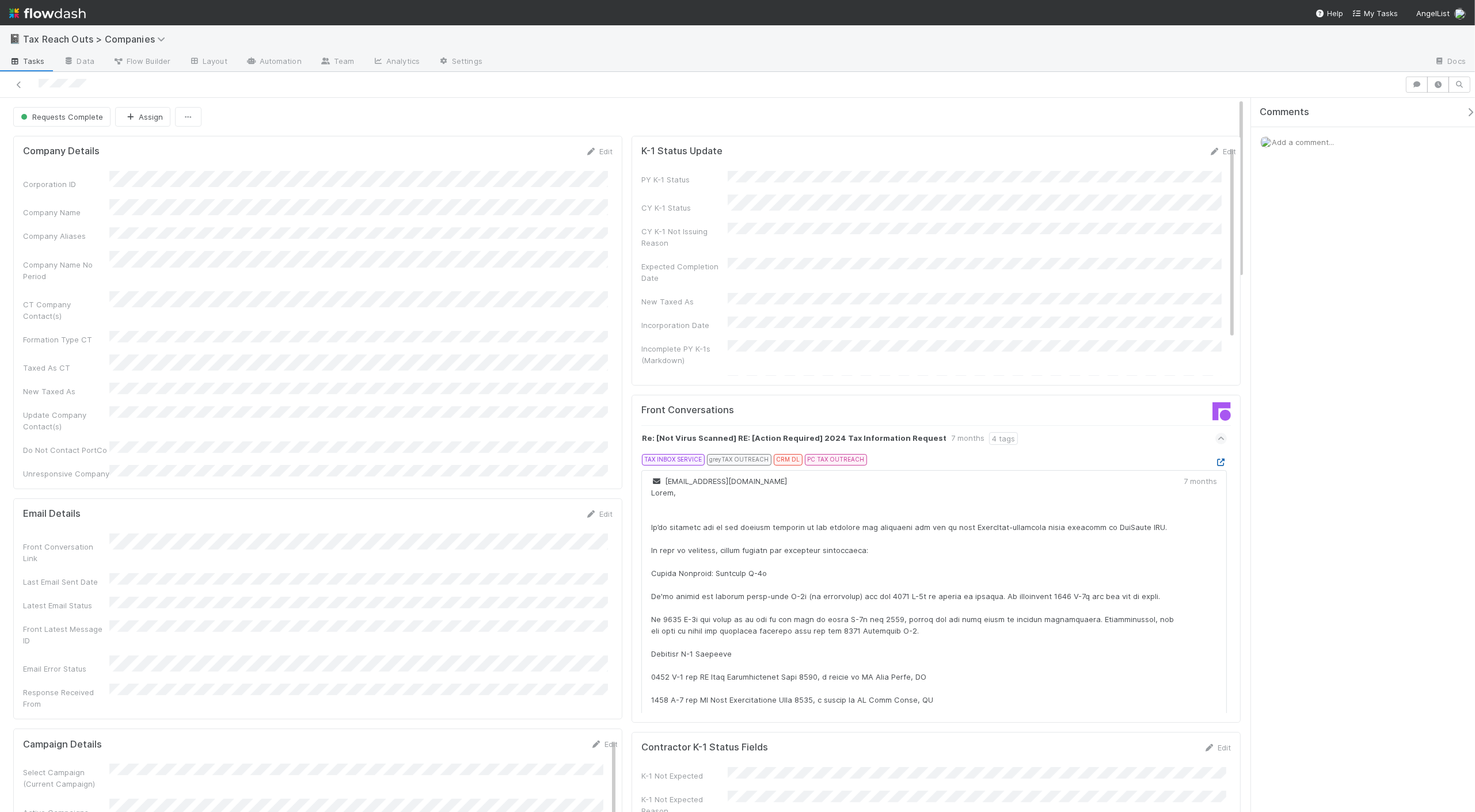
click at [1215, 463] on icon at bounding box center [1221, 463] width 12 height 7
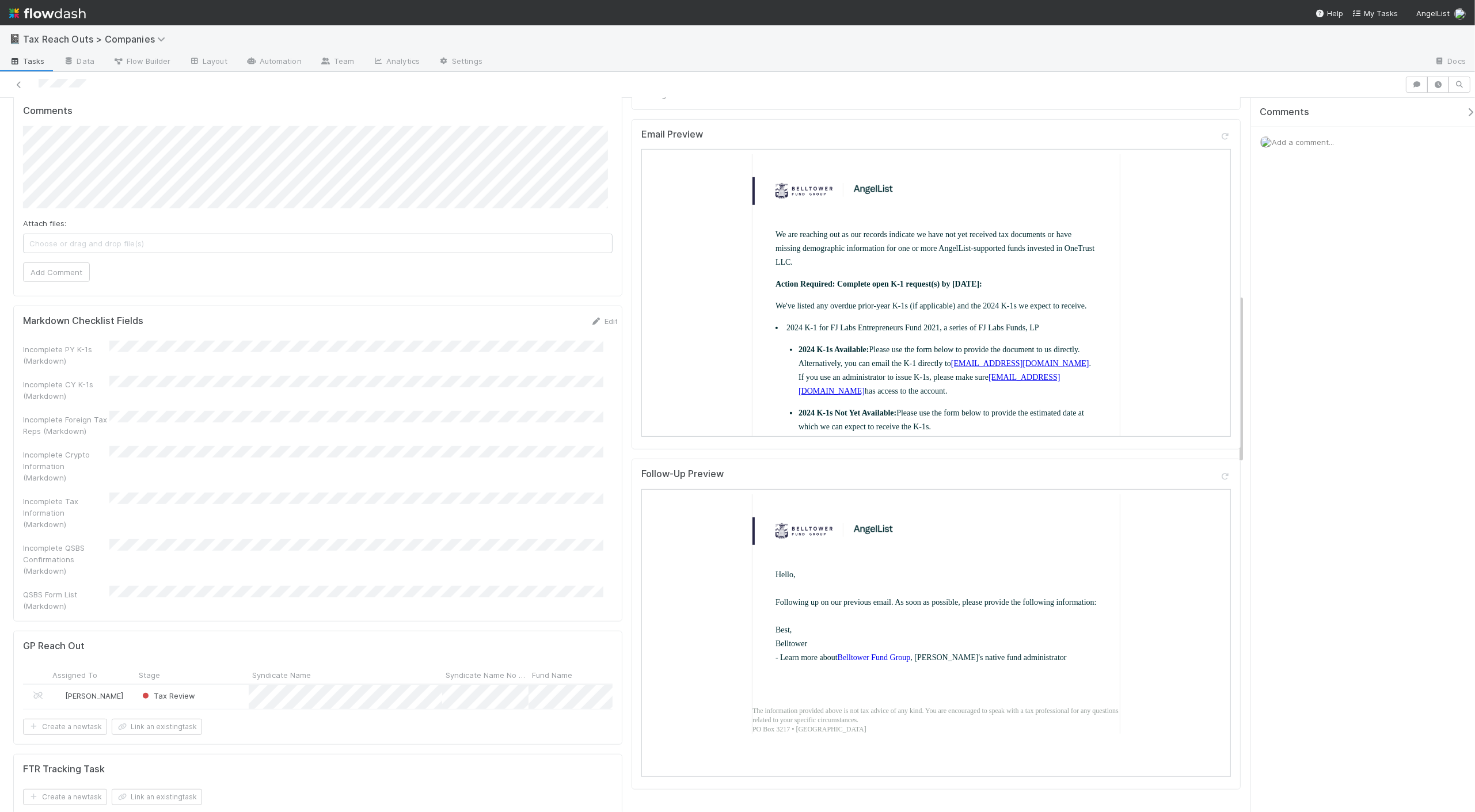
scroll to position [1087, 0]
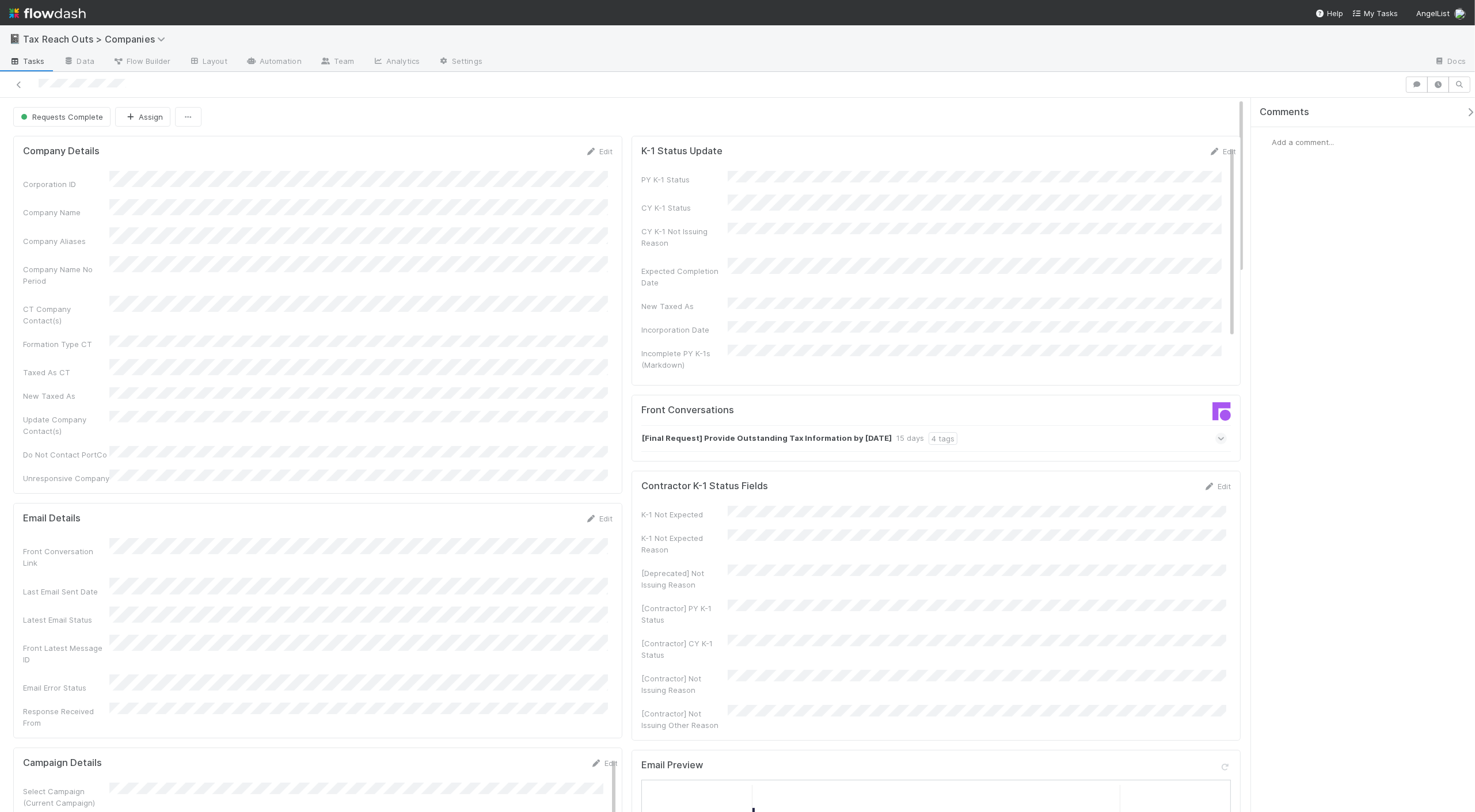
scroll to position [225, 574]
click at [1218, 439] on icon at bounding box center [1222, 439] width 7 height 12
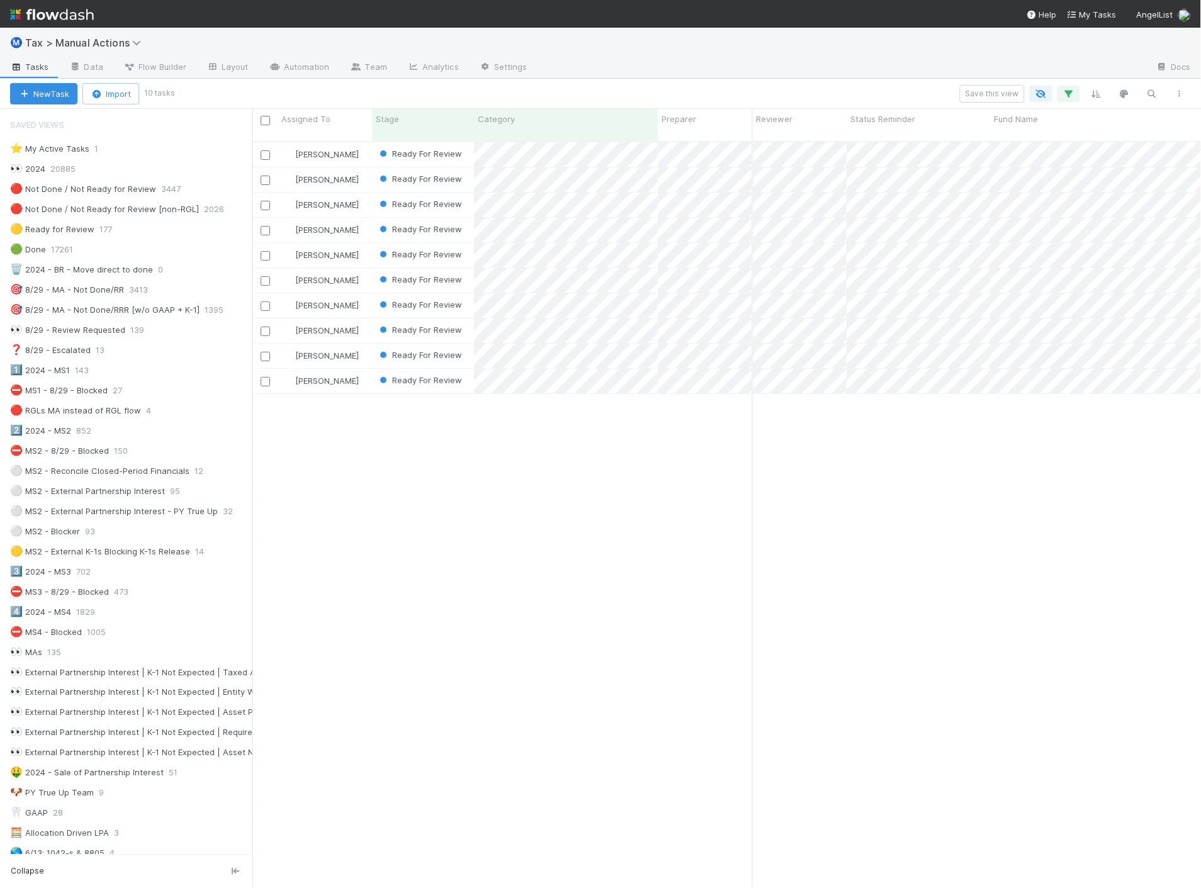
scroll to position [747, 939]
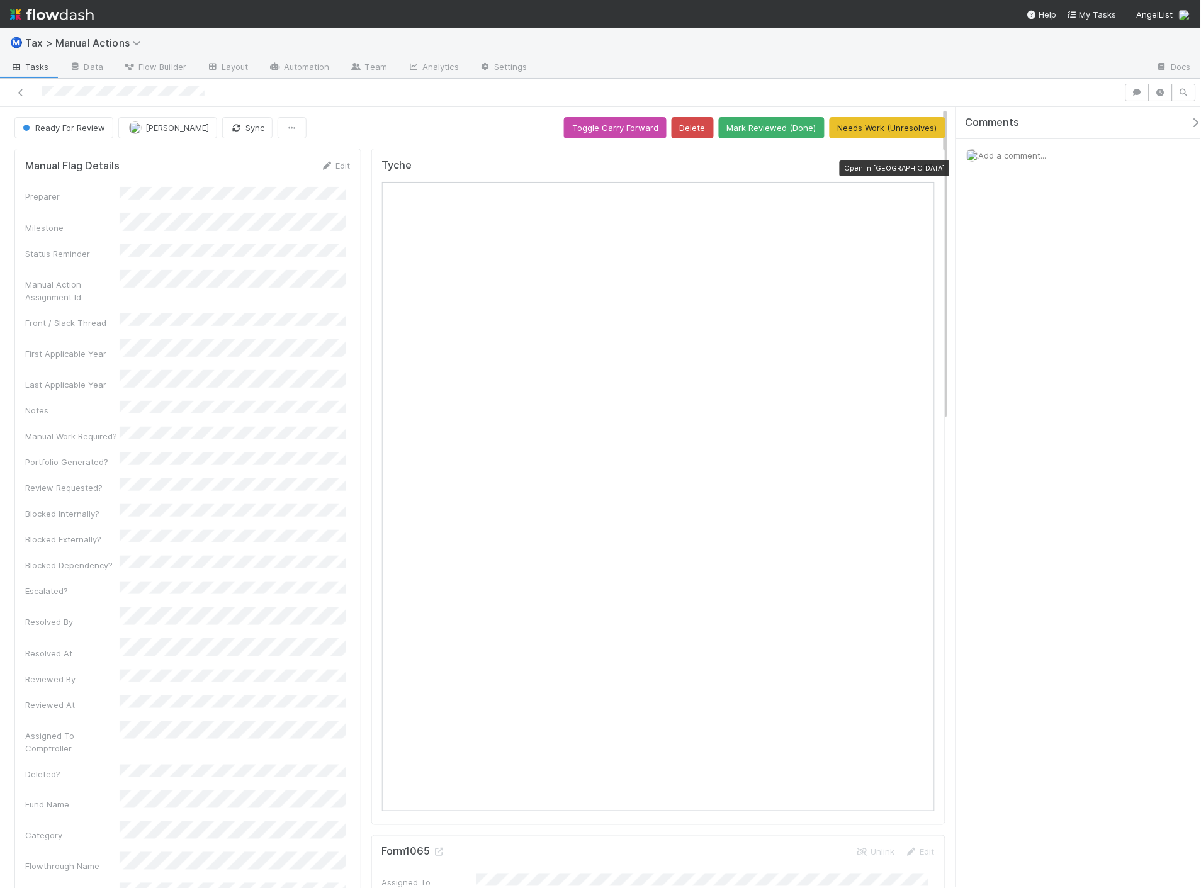
click at [922, 166] on icon at bounding box center [928, 168] width 13 height 8
click at [1022, 154] on span "Add a comment..." at bounding box center [1013, 155] width 68 height 10
click at [1028, 353] on button "Add Comment" at bounding box center [1013, 349] width 73 height 21
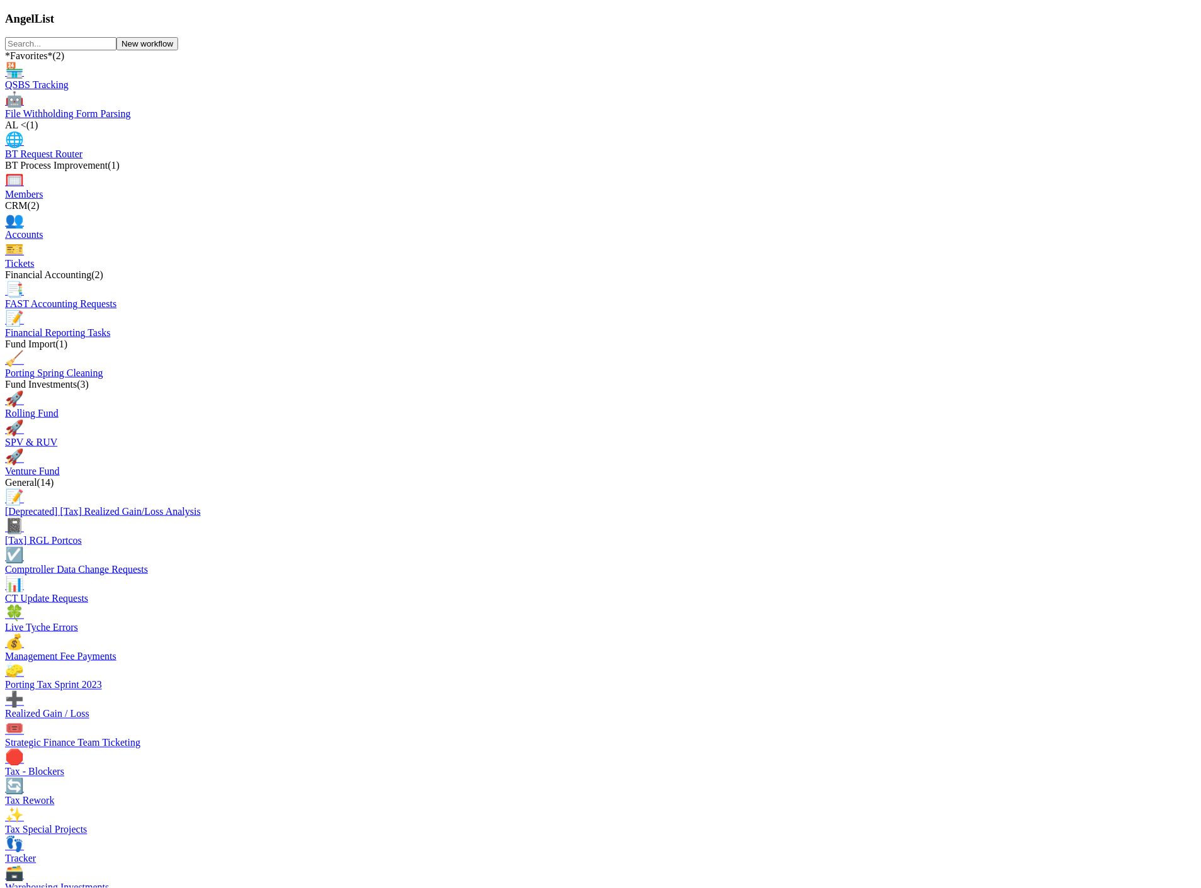
scroll to position [1049, 0]
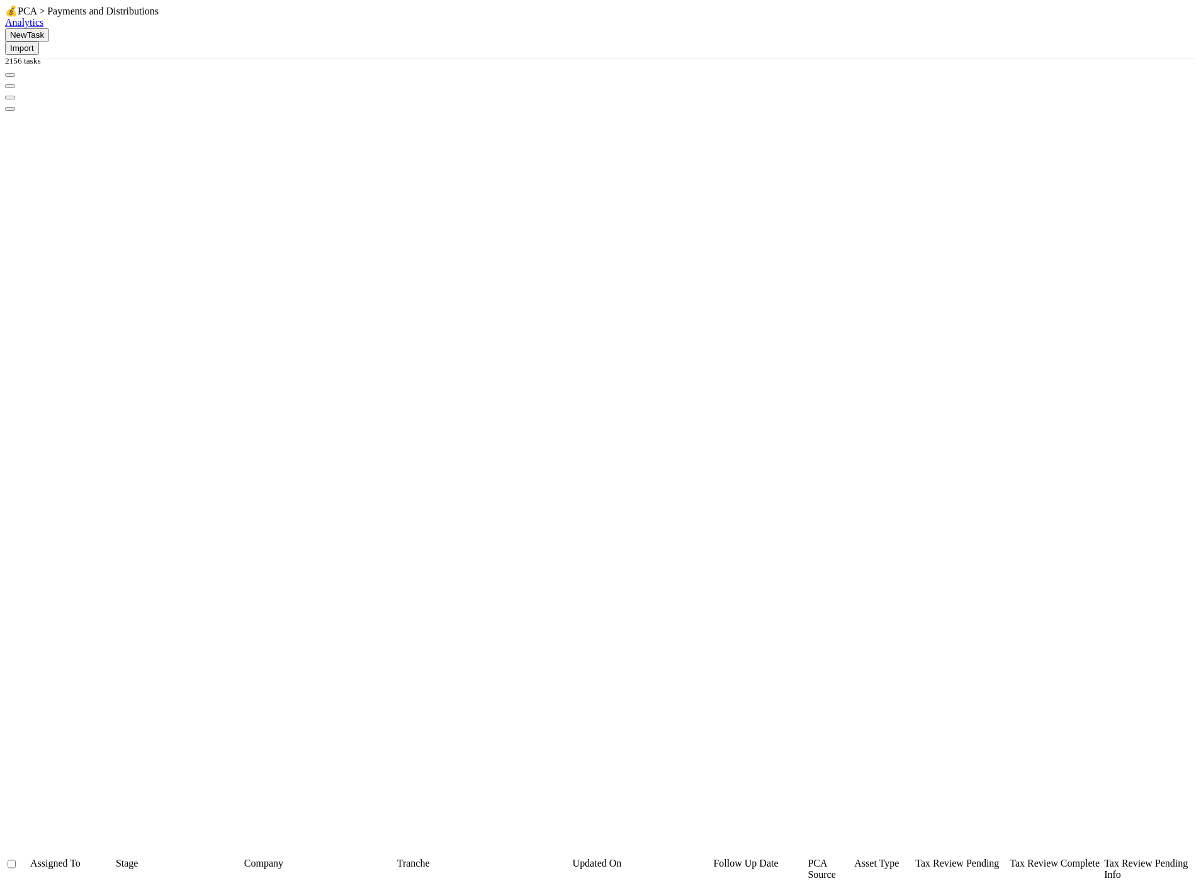
scroll to position [349, 0]
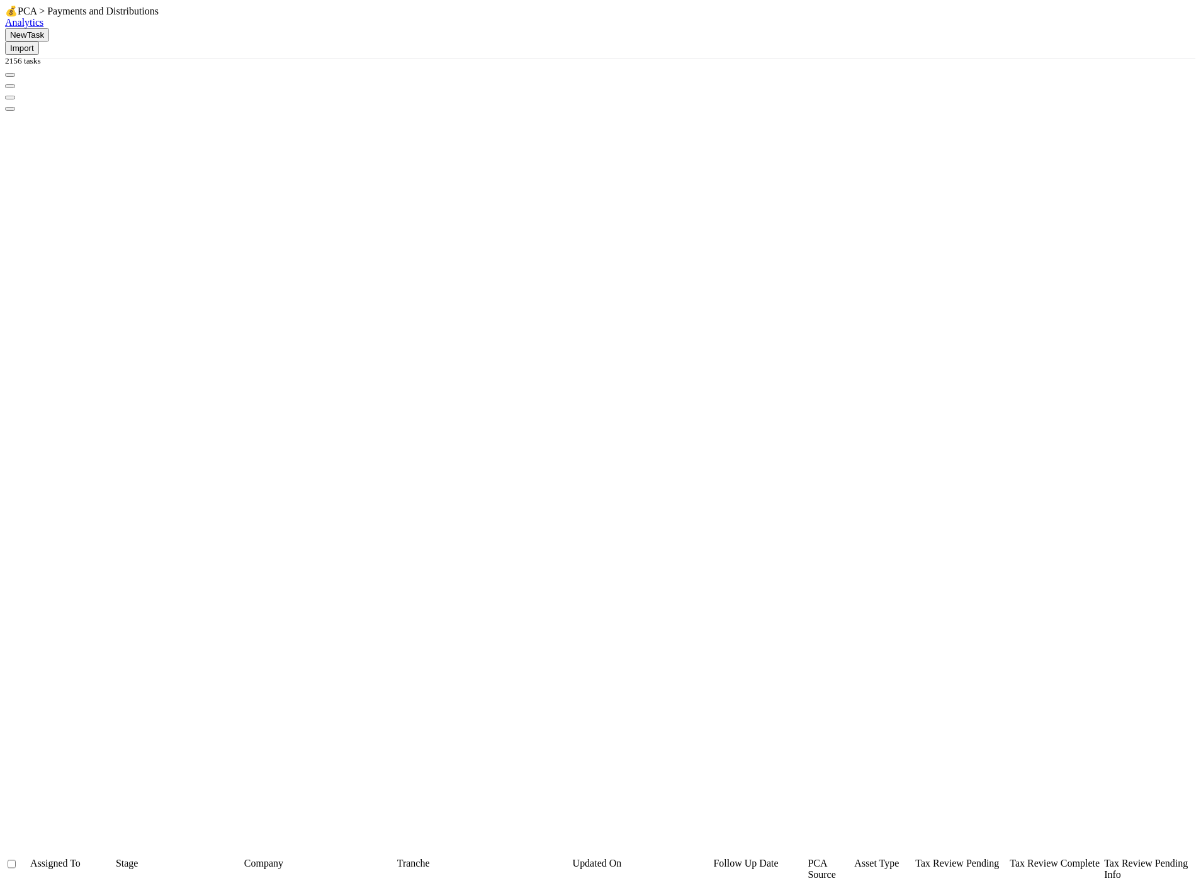
click at [10, 75] on icon "button" at bounding box center [10, 75] width 0 height 0
type input "vaas"
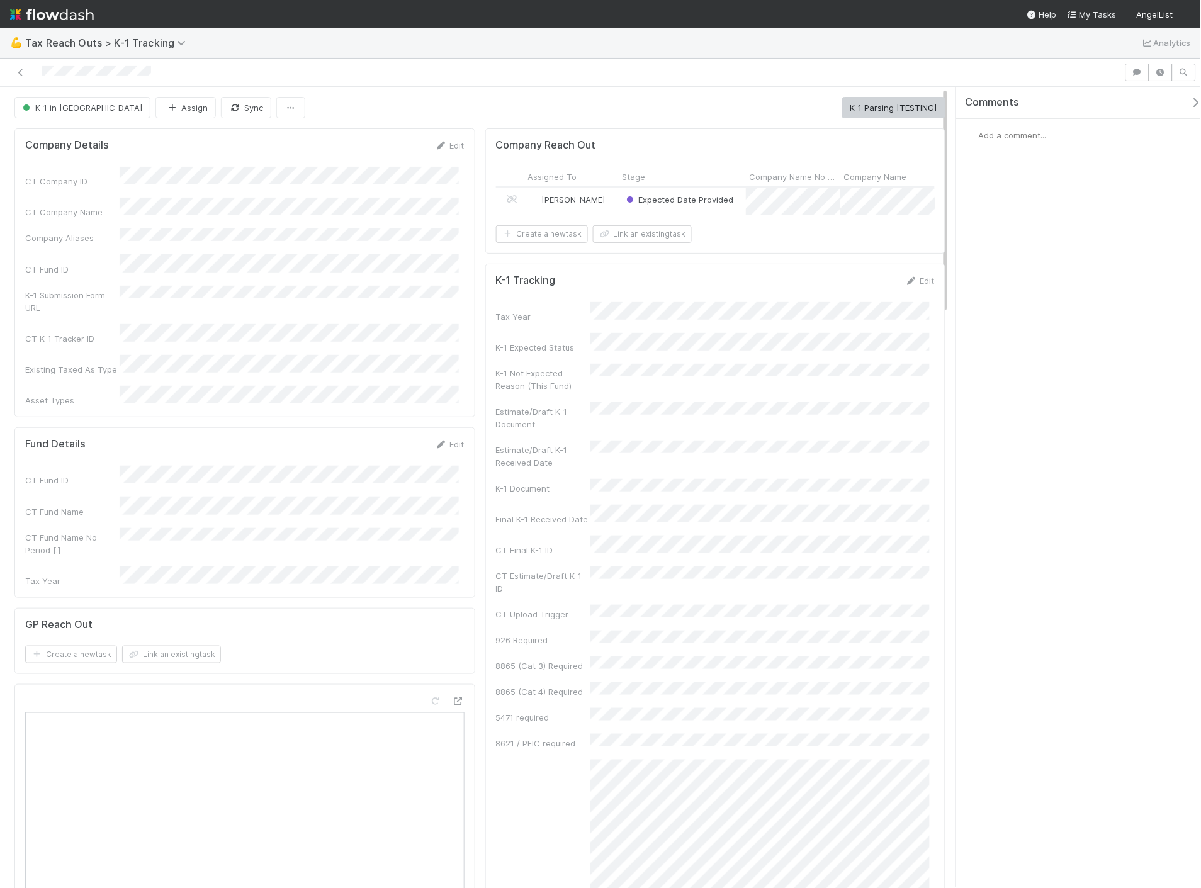
click at [603, 198] on div "[PERSON_NAME]" at bounding box center [572, 201] width 94 height 27
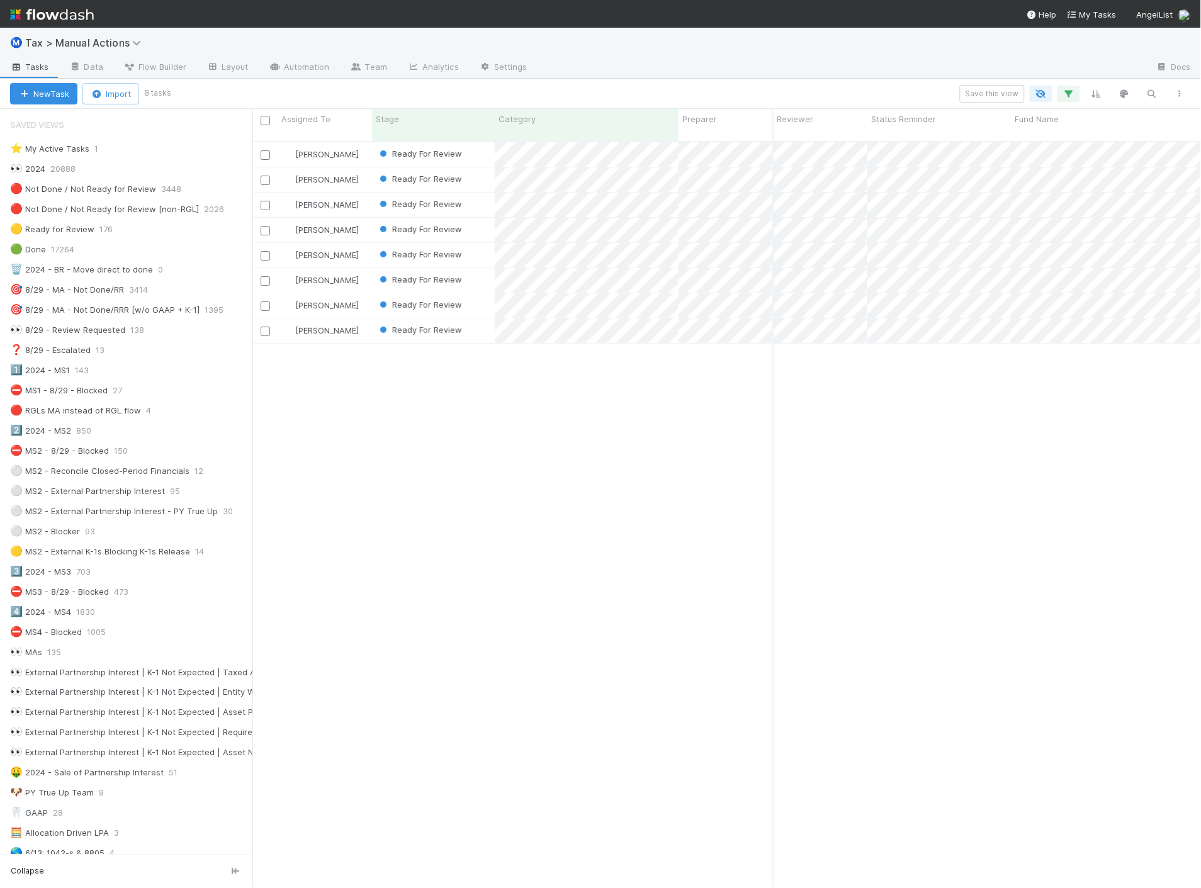
scroll to position [747, 939]
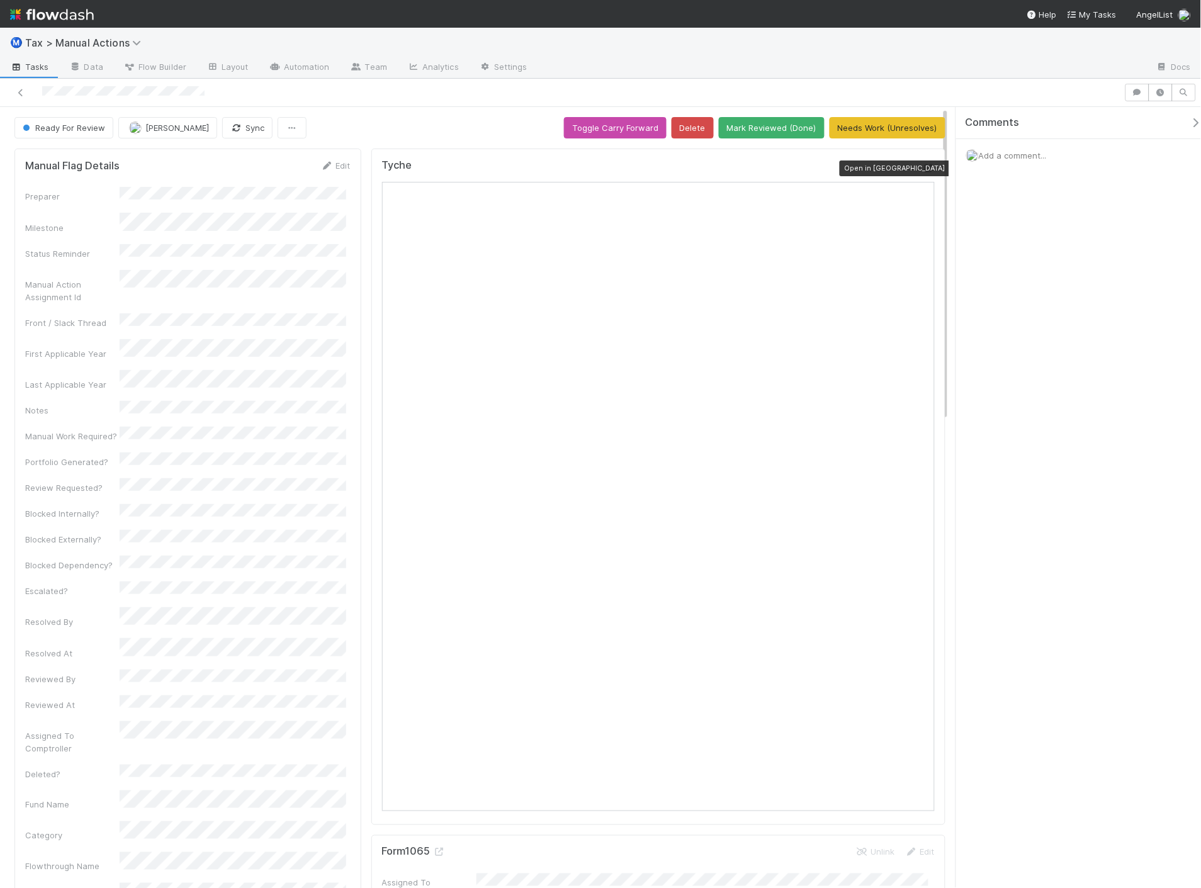
click at [922, 169] on icon at bounding box center [928, 168] width 13 height 8
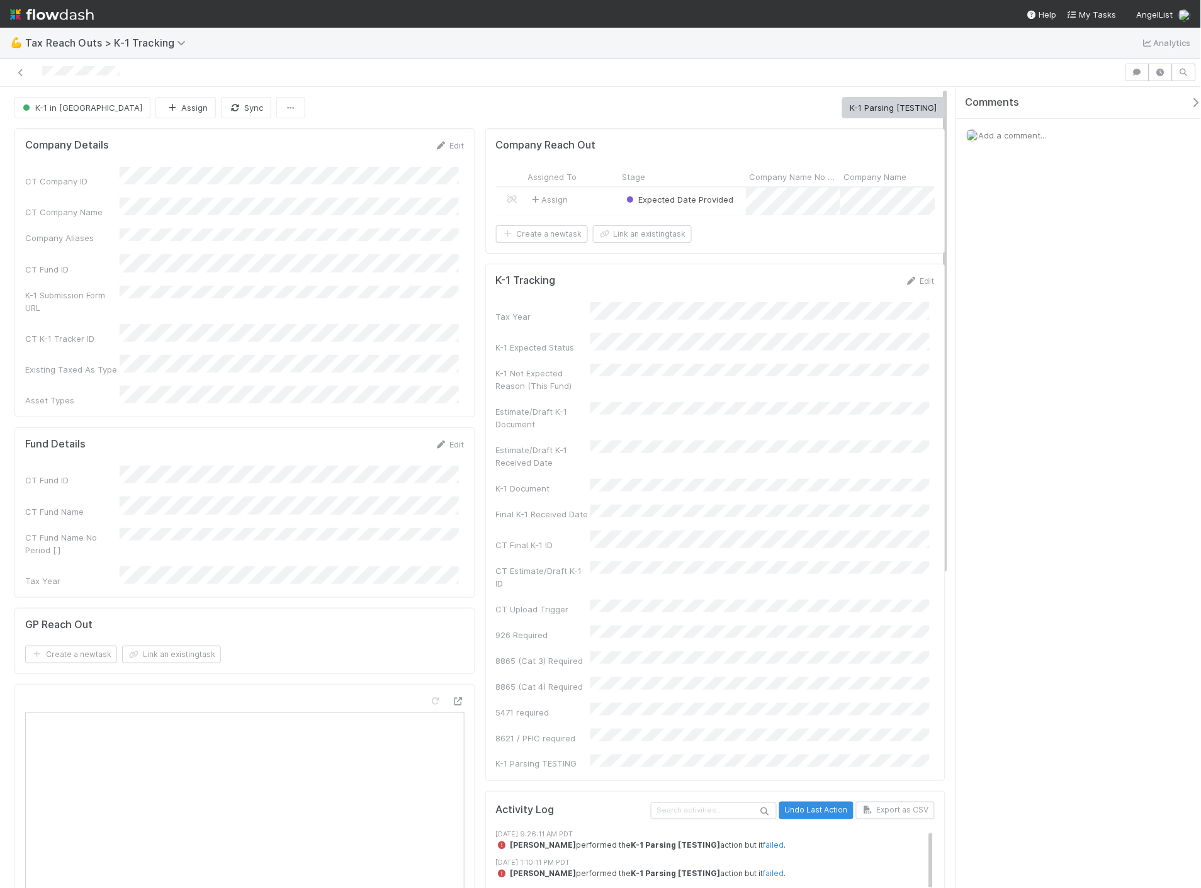
click at [591, 193] on div "Assign" at bounding box center [572, 201] width 94 height 27
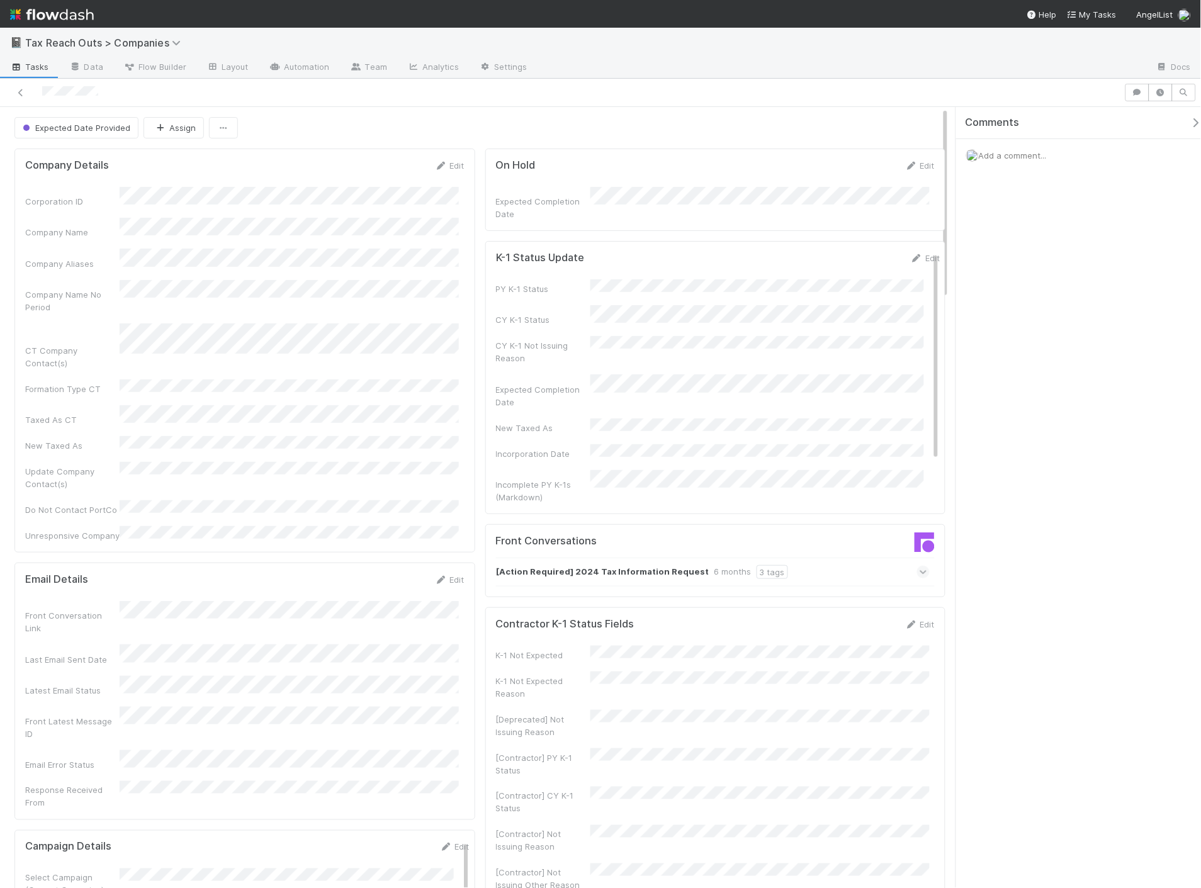
click at [918, 571] on div "[Action Required] 2024 Tax Information Request 6 months 3 tags" at bounding box center [721, 572] width 450 height 29
click at [917, 569] on span at bounding box center [923, 572] width 13 height 13
